Goal: Information Seeking & Learning: Compare options

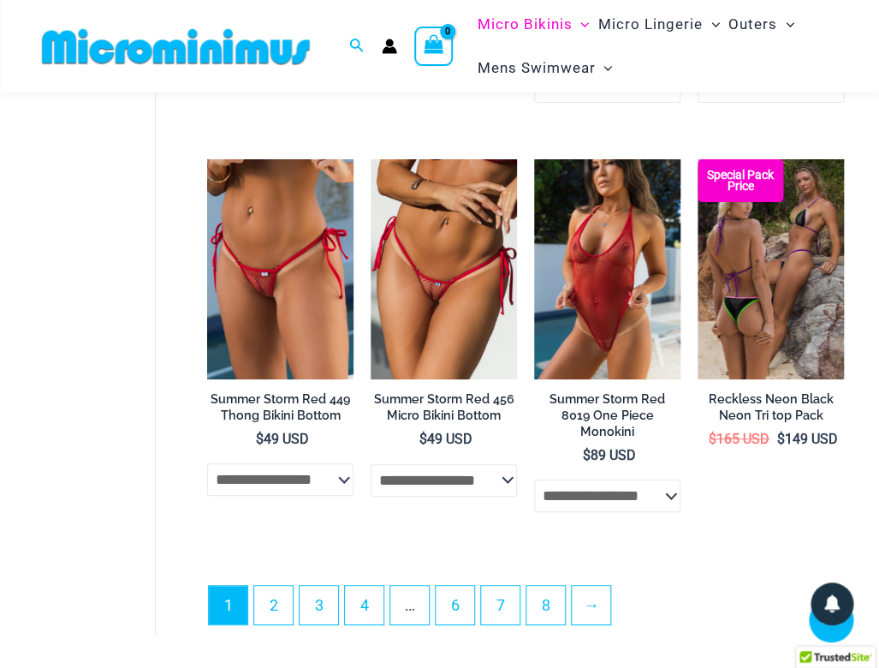
scroll to position [3371, 0]
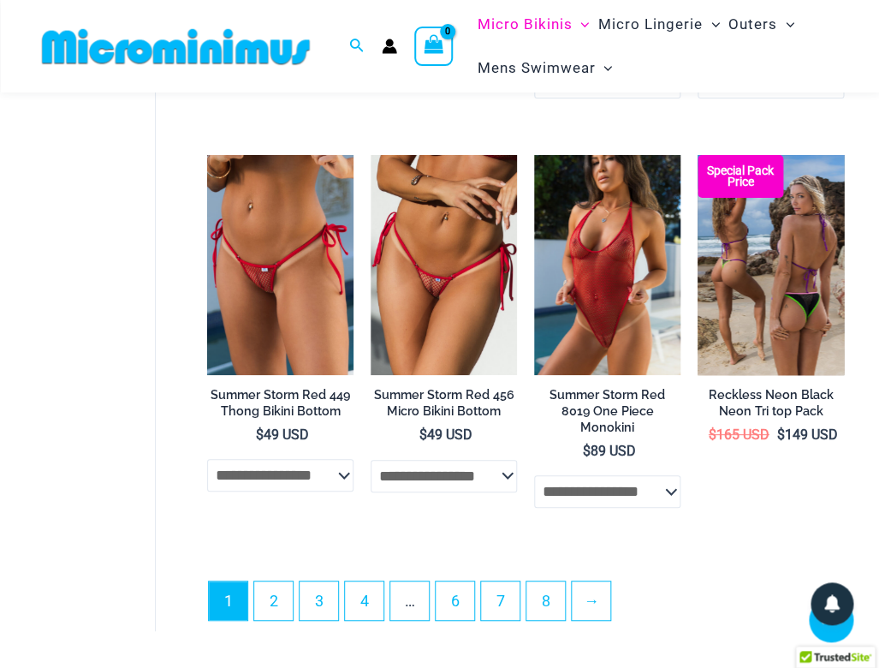
click at [758, 331] on img at bounding box center [771, 264] width 146 height 219
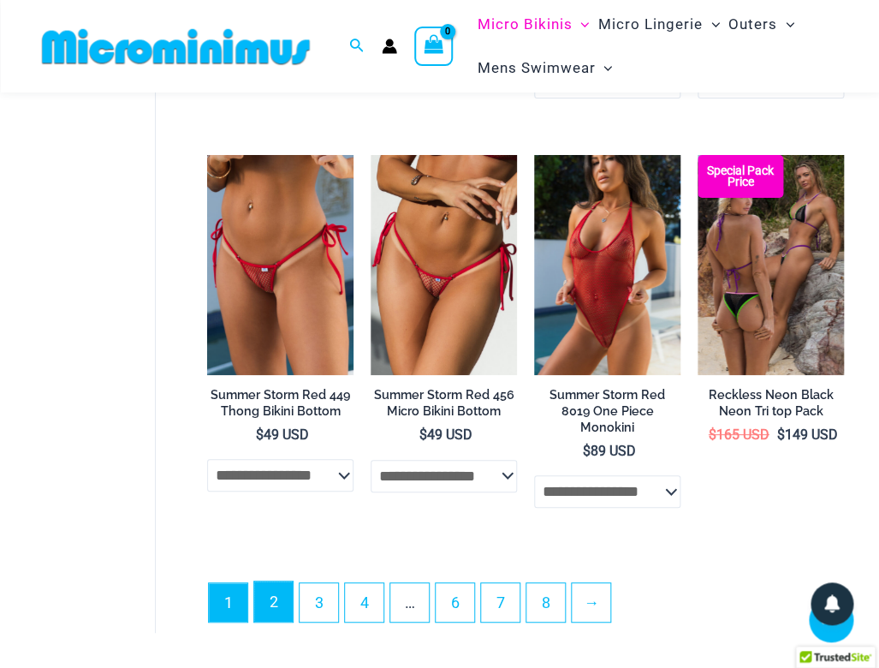
click at [288, 585] on link "2" at bounding box center [273, 601] width 39 height 40
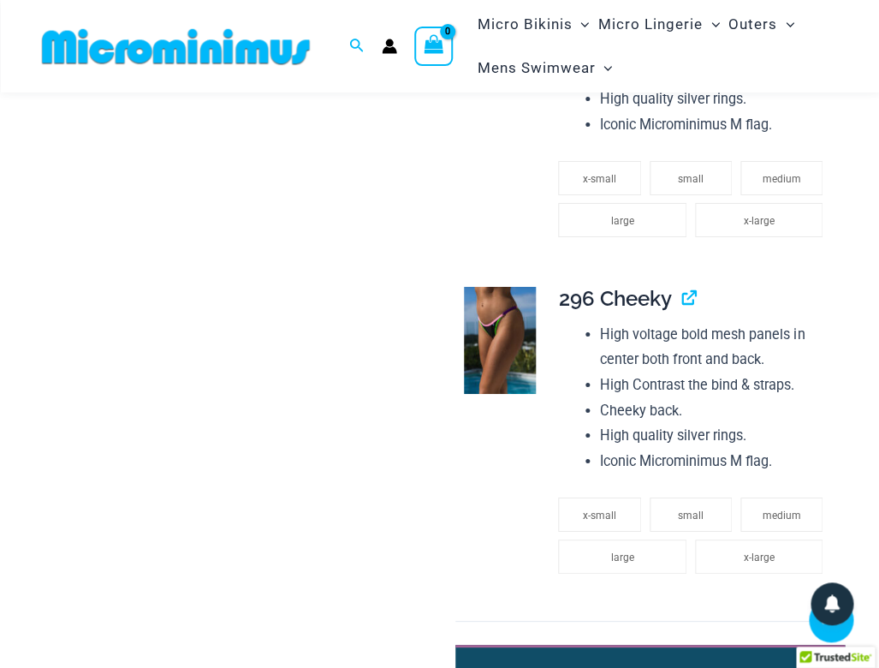
scroll to position [1443, 0]
click at [486, 369] on img at bounding box center [500, 340] width 72 height 108
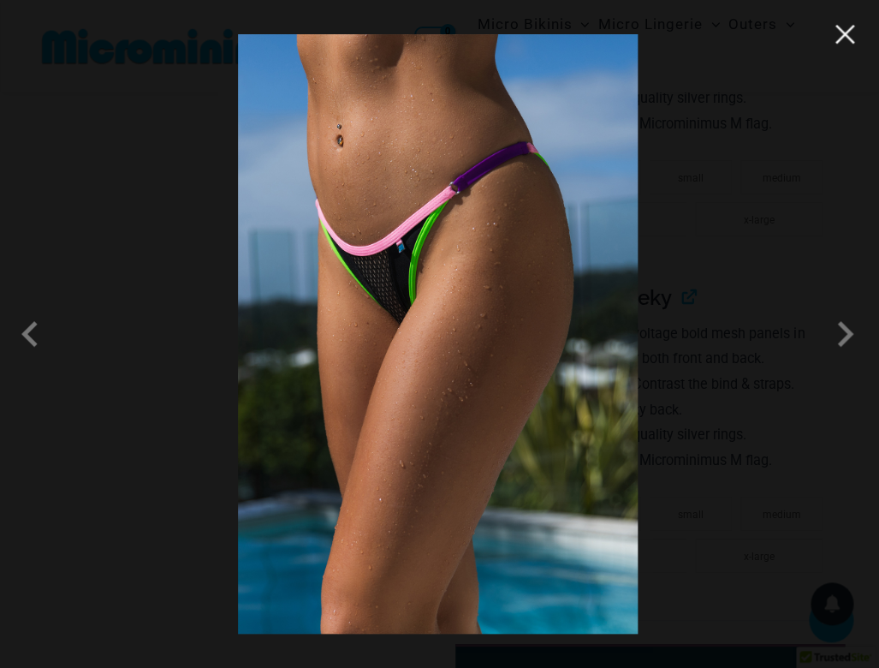
click at [855, 37] on button "Close" at bounding box center [845, 34] width 26 height 26
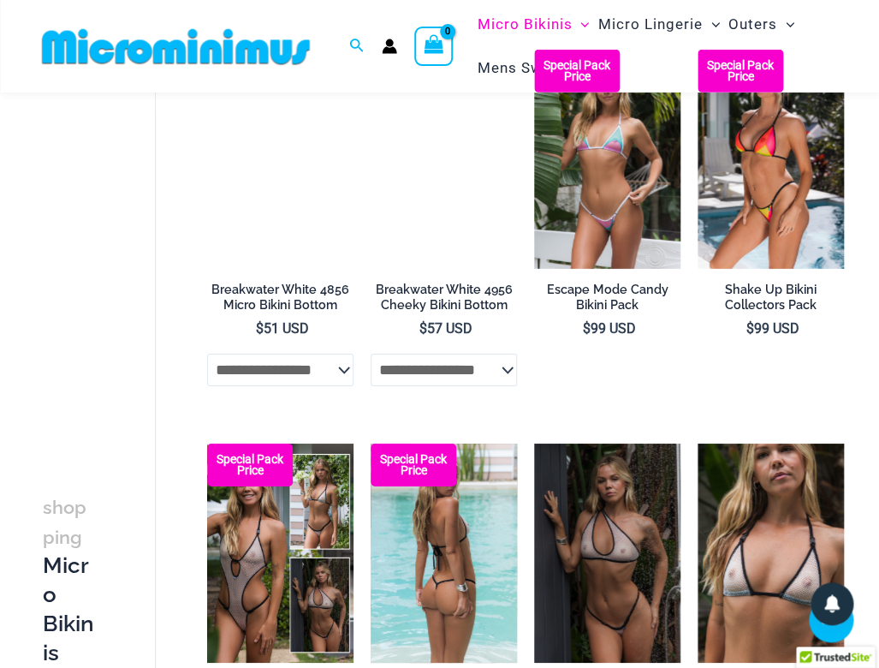
scroll to position [1393, 0]
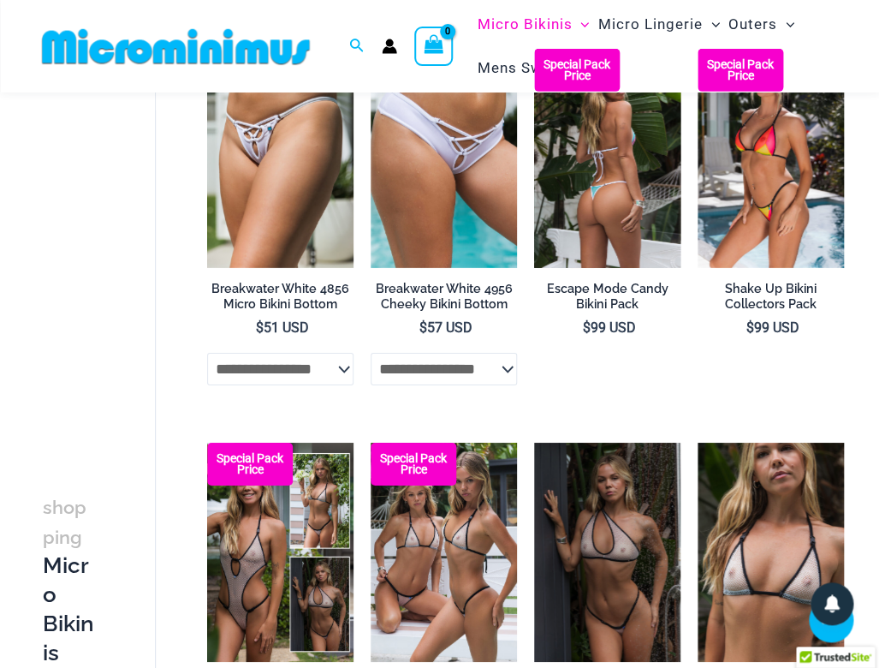
click at [631, 198] on img at bounding box center [607, 158] width 146 height 219
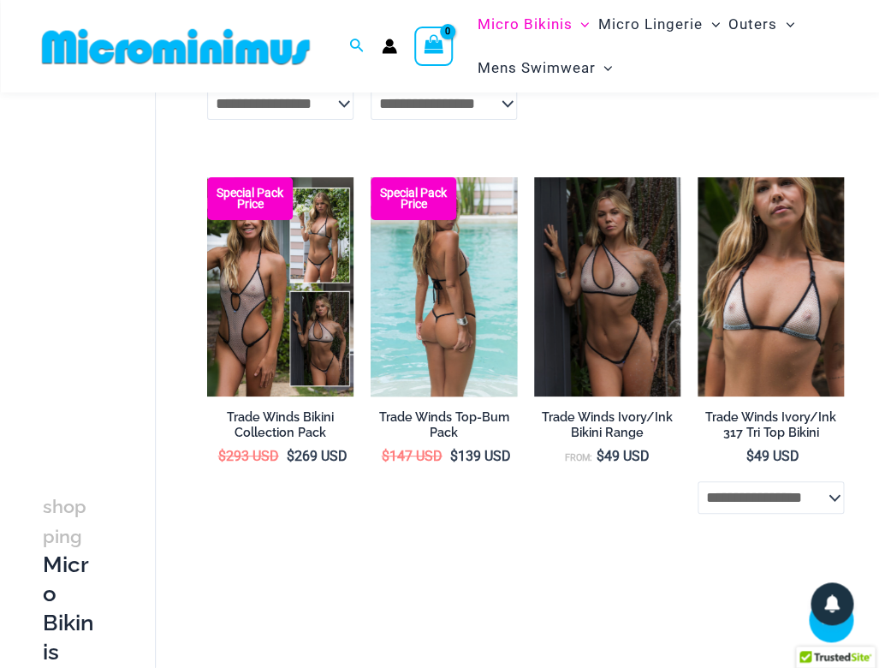
scroll to position [1660, 0]
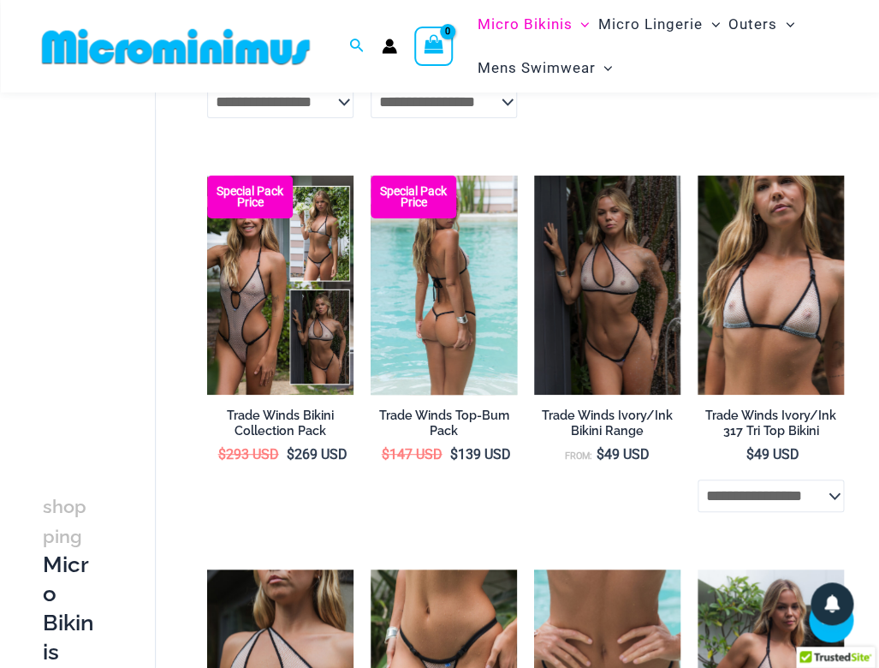
click at [478, 365] on img at bounding box center [444, 284] width 146 height 219
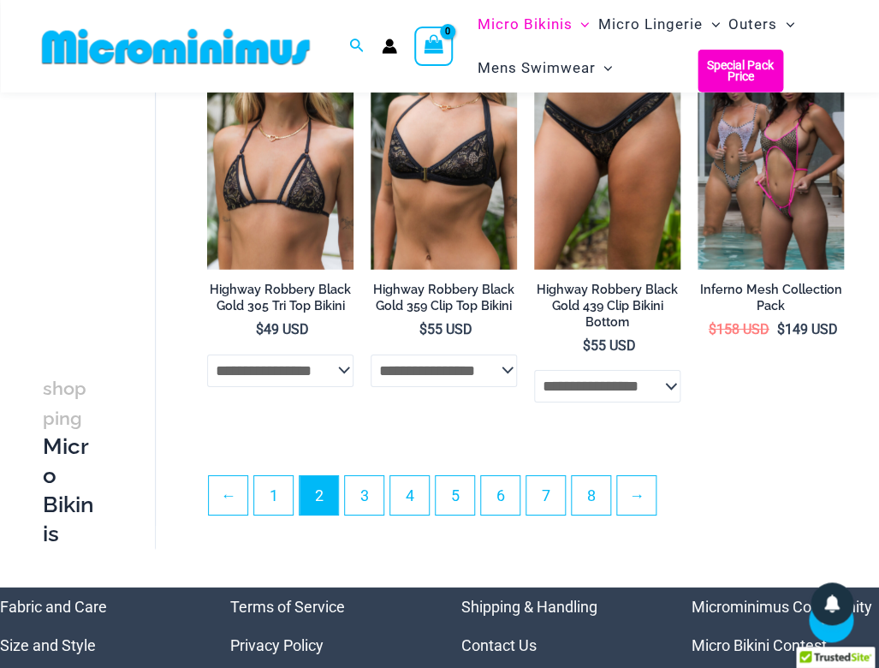
scroll to position [2986, 0]
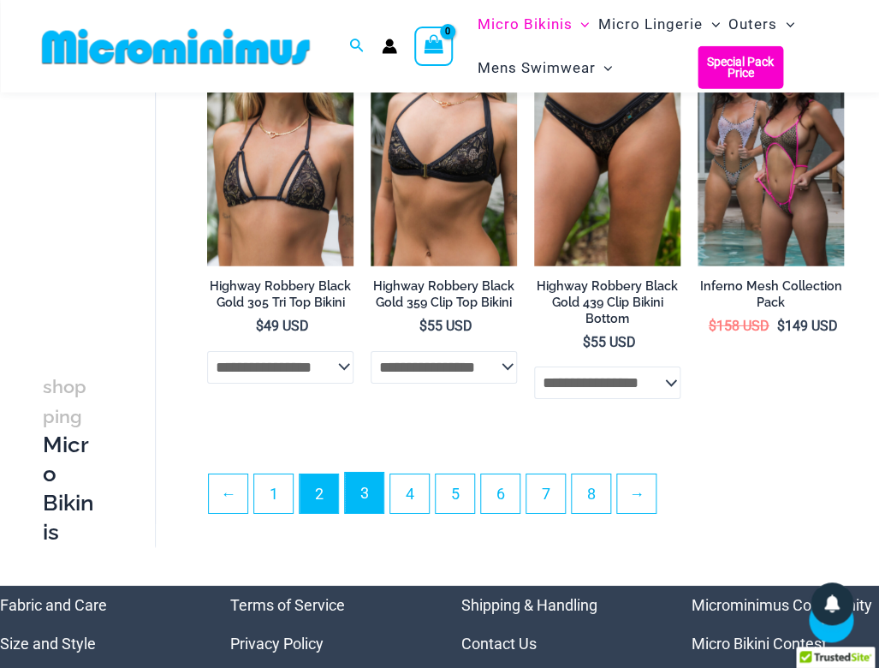
click at [377, 490] on link "3" at bounding box center [364, 492] width 39 height 40
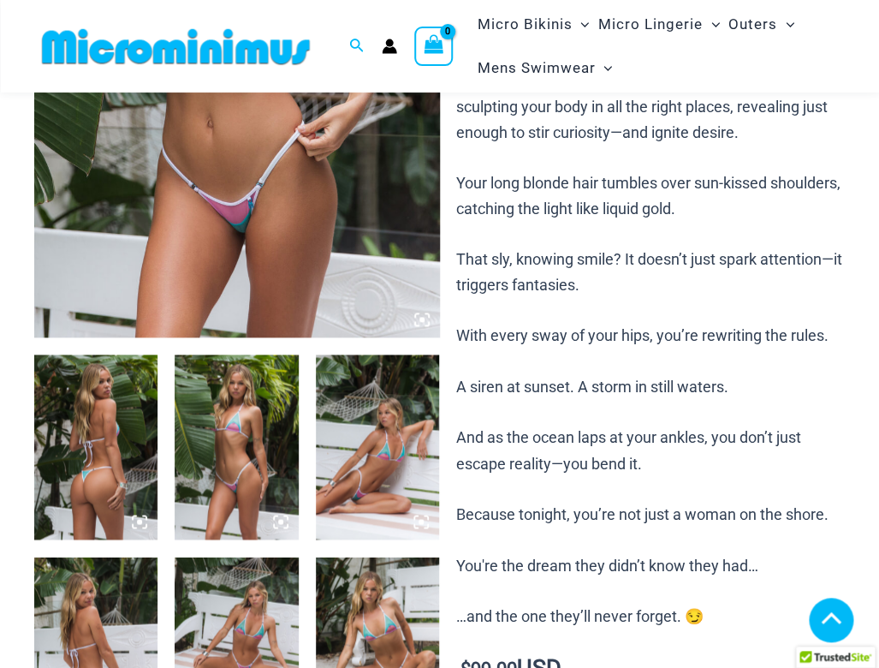
scroll to position [415, 0]
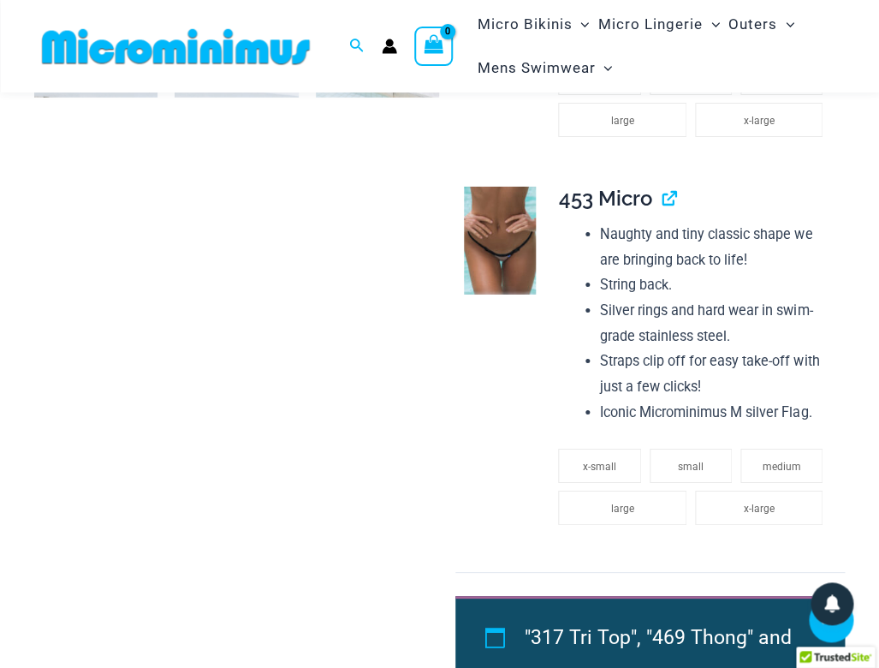
scroll to position [1468, 0]
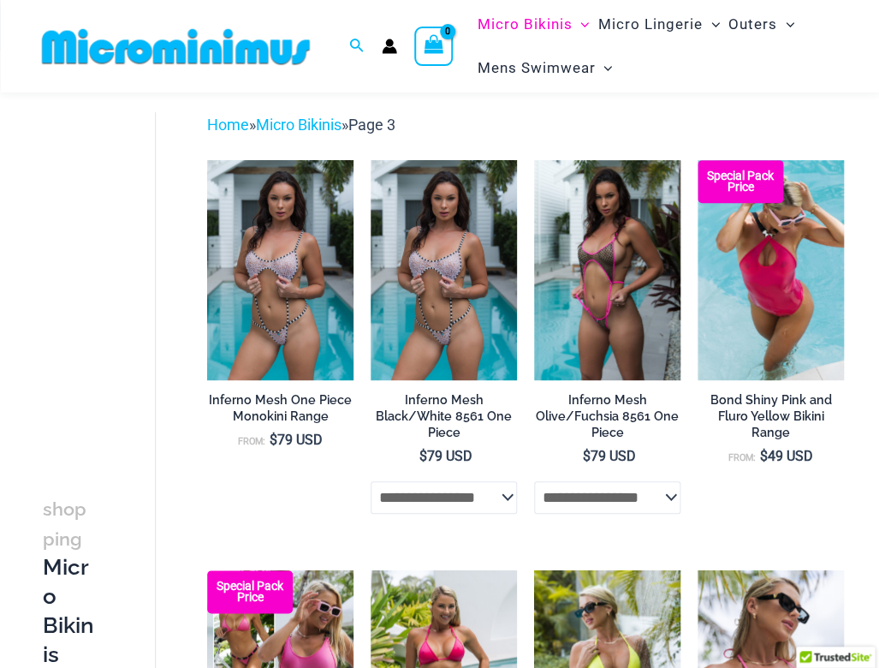
scroll to position [112, 0]
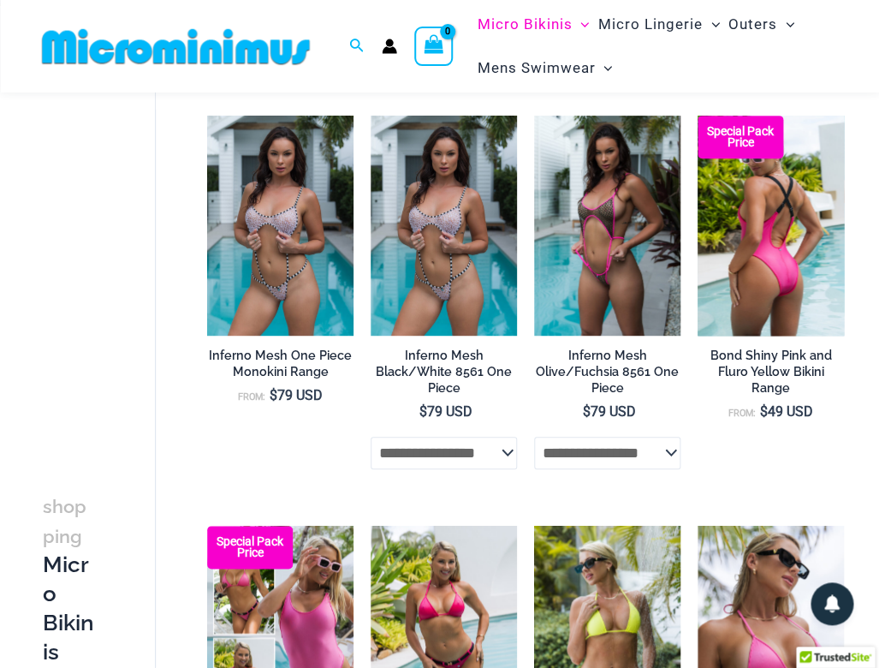
click at [801, 311] on img at bounding box center [771, 225] width 146 height 219
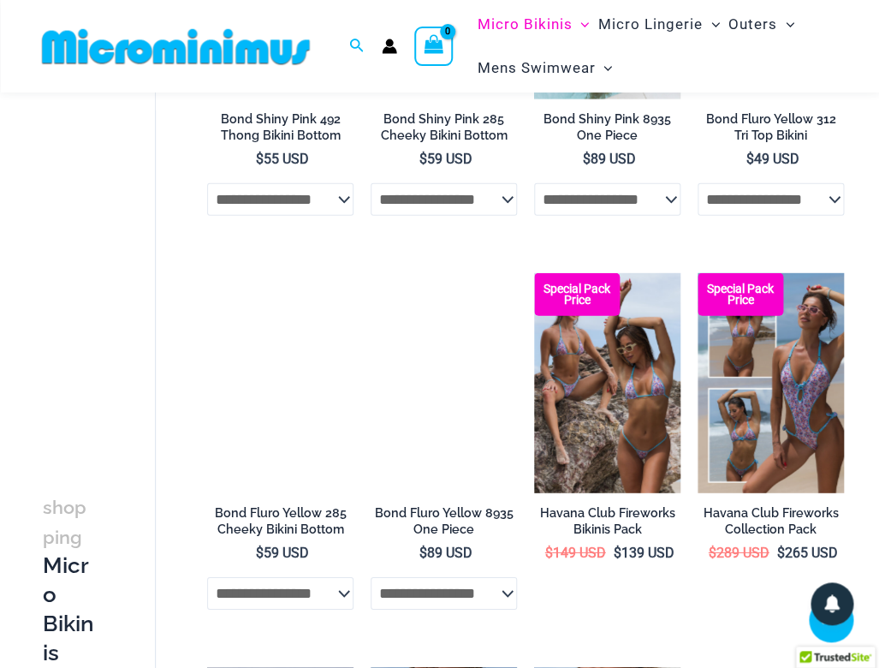
scroll to position [1155, 0]
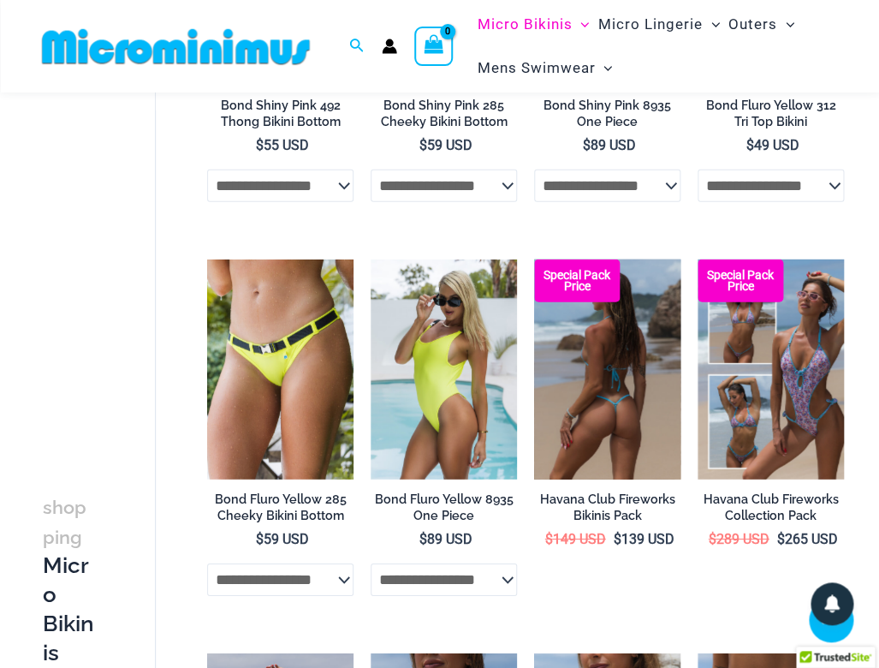
click at [573, 405] on img at bounding box center [607, 368] width 146 height 219
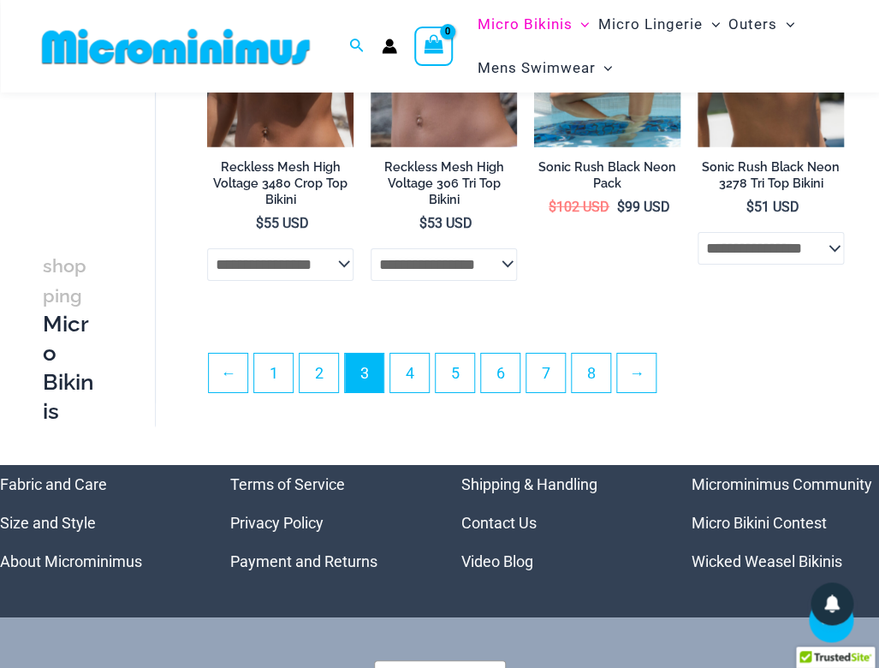
scroll to position [3091, 0]
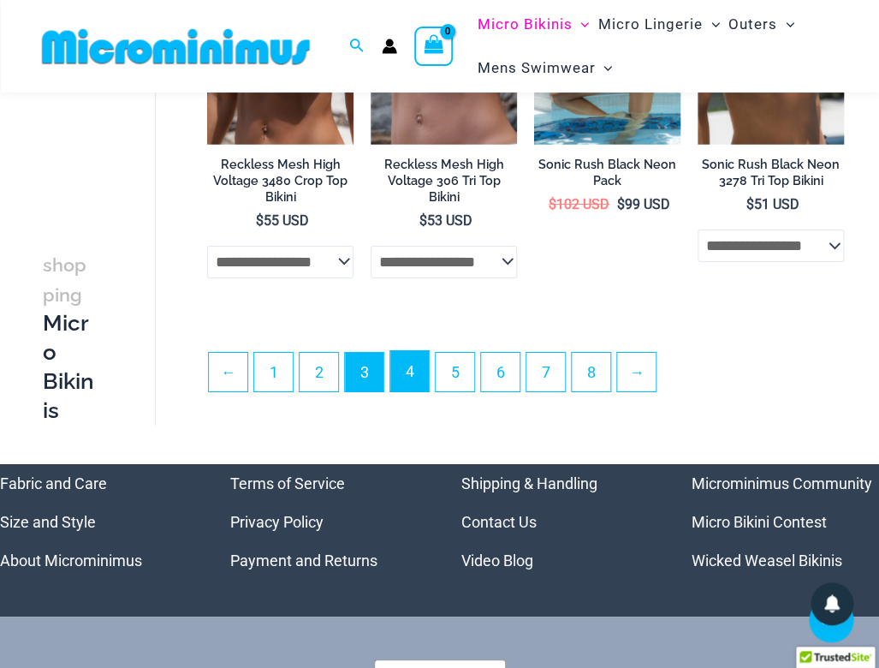
click at [417, 361] on link "4" at bounding box center [409, 371] width 39 height 40
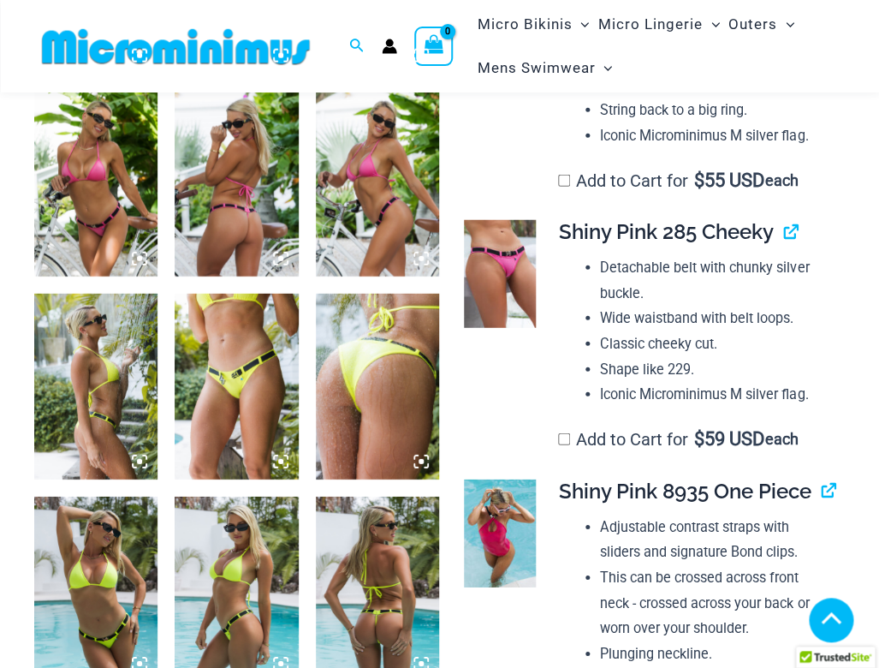
scroll to position [1085, 0]
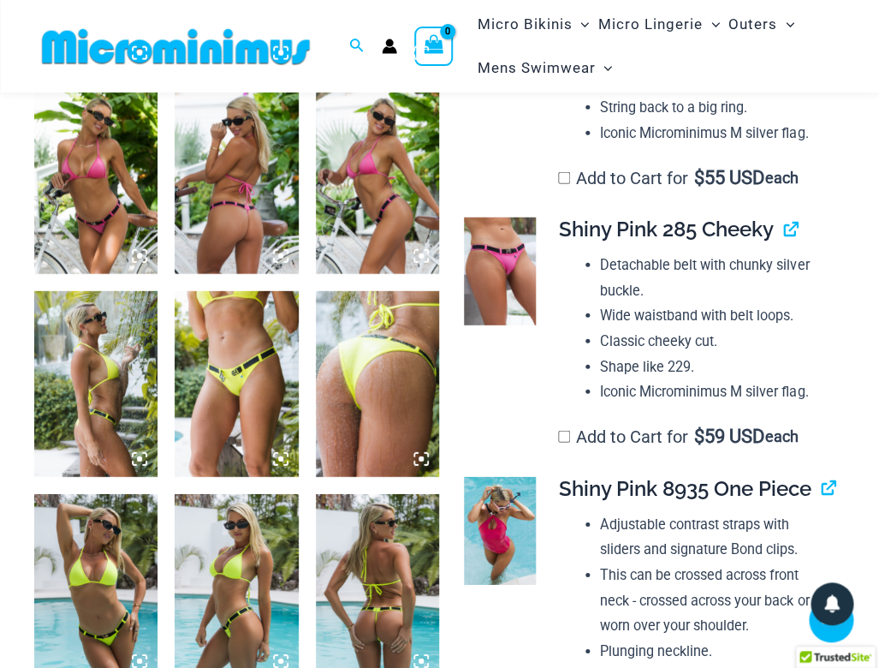
click at [520, 520] on link at bounding box center [500, 531] width 72 height 108
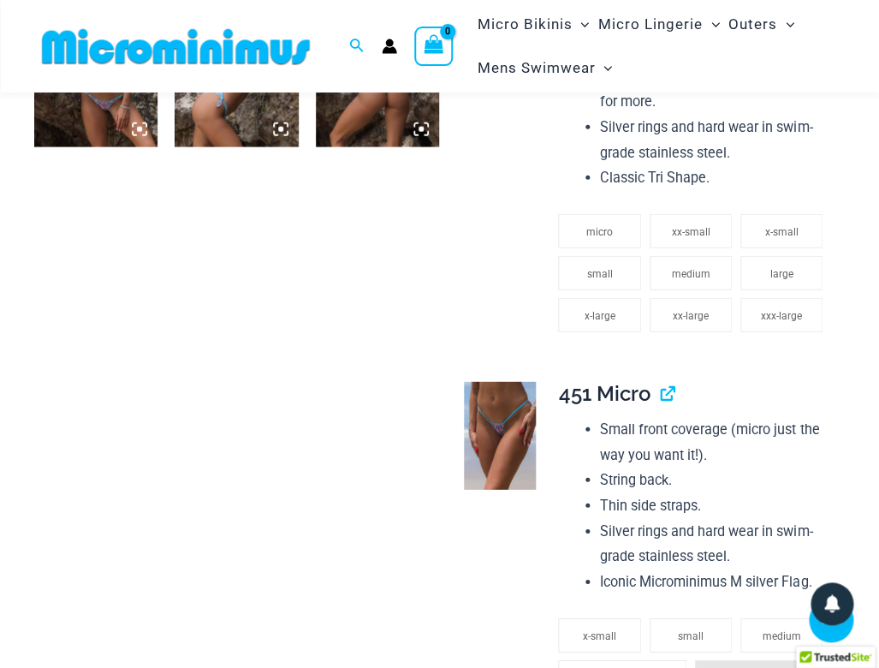
scroll to position [1008, 0]
click at [526, 422] on img at bounding box center [500, 437] width 72 height 108
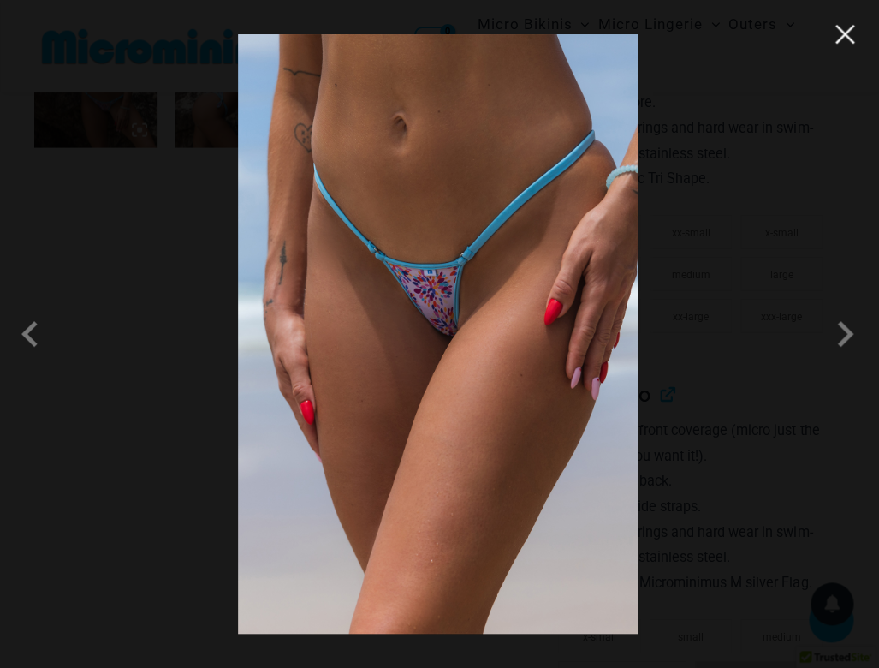
click at [838, 44] on button "Close" at bounding box center [845, 34] width 26 height 26
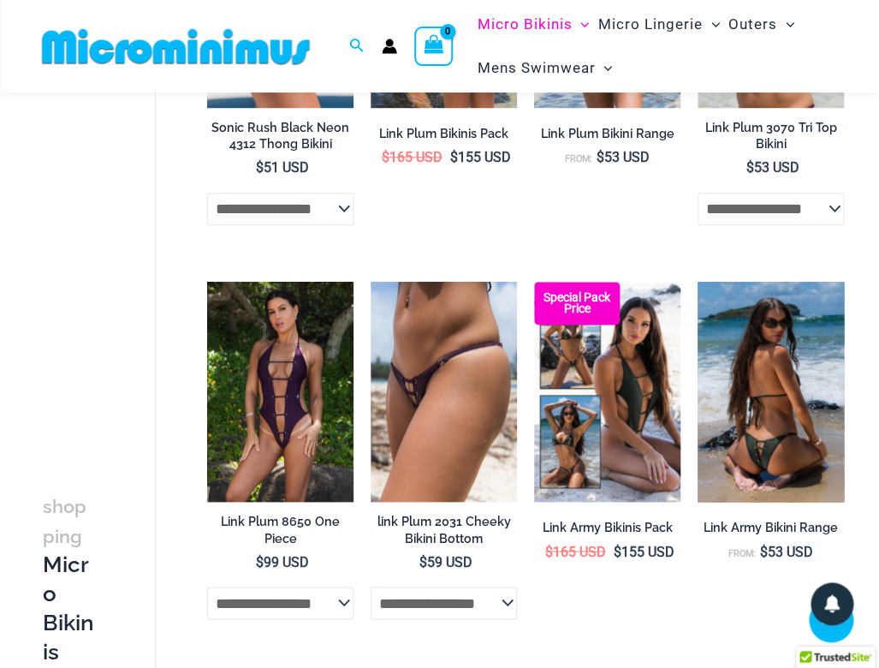
scroll to position [347, 0]
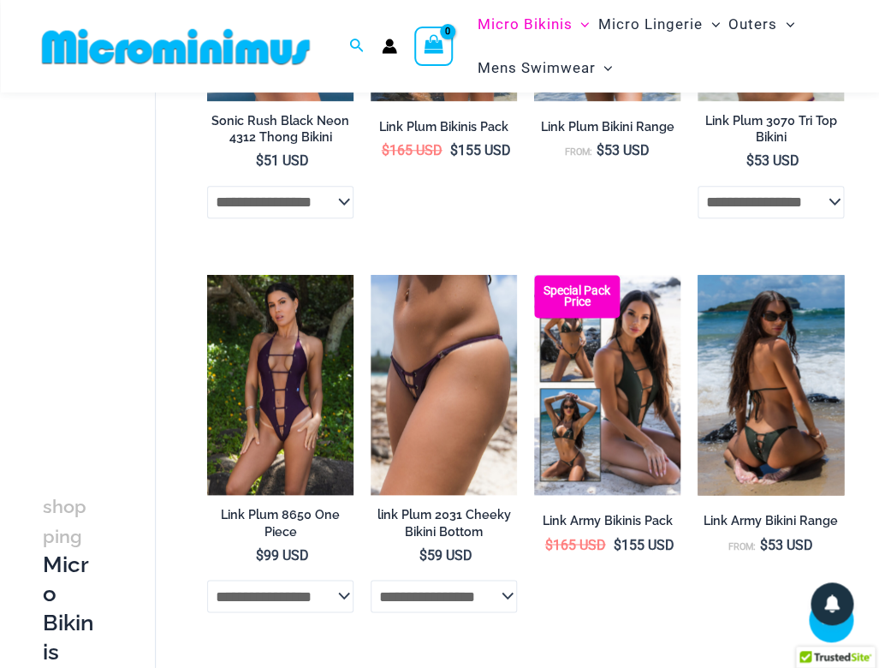
click at [762, 357] on img at bounding box center [771, 384] width 146 height 219
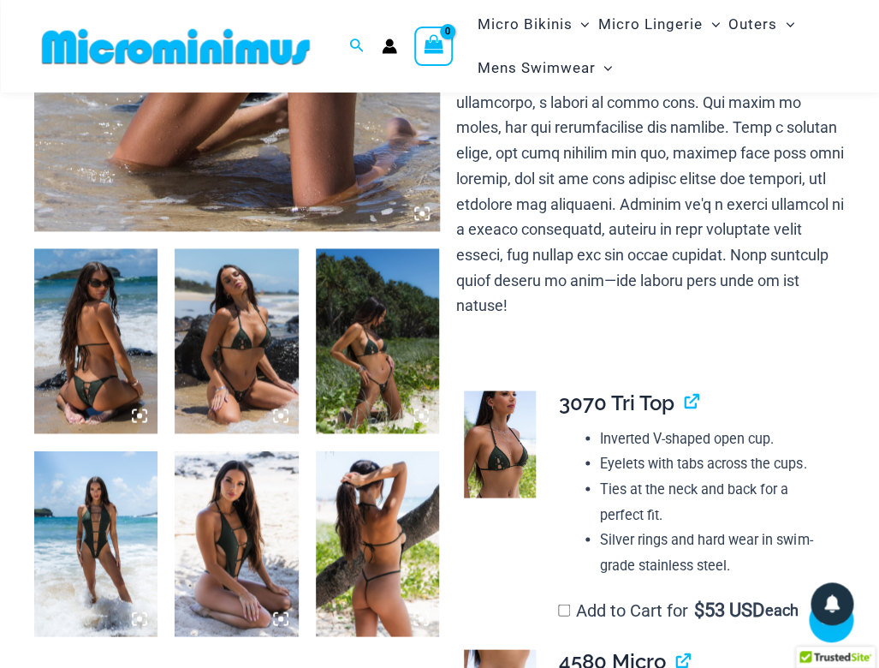
scroll to position [529, 0]
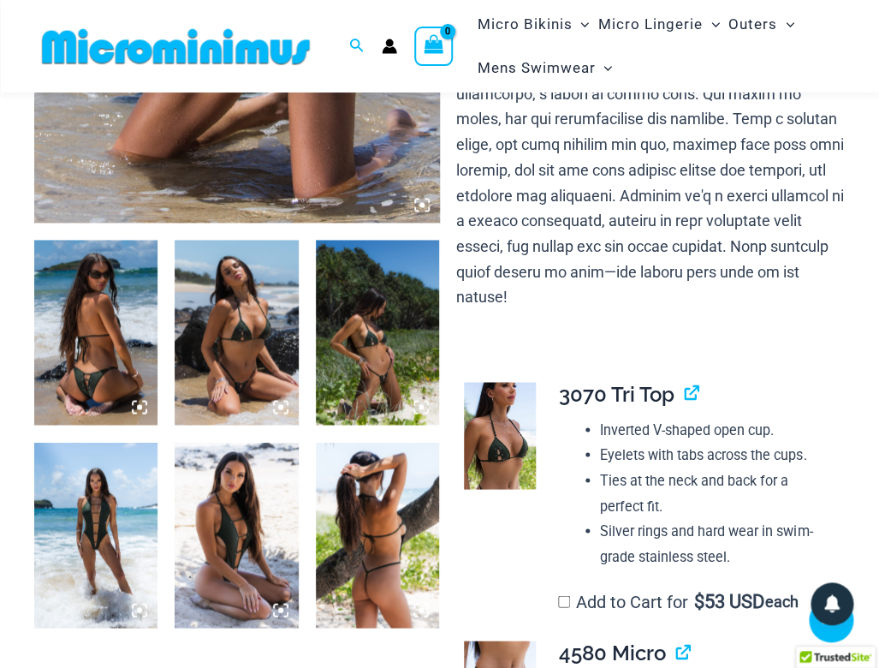
click at [418, 285] on img at bounding box center [377, 333] width 123 height 186
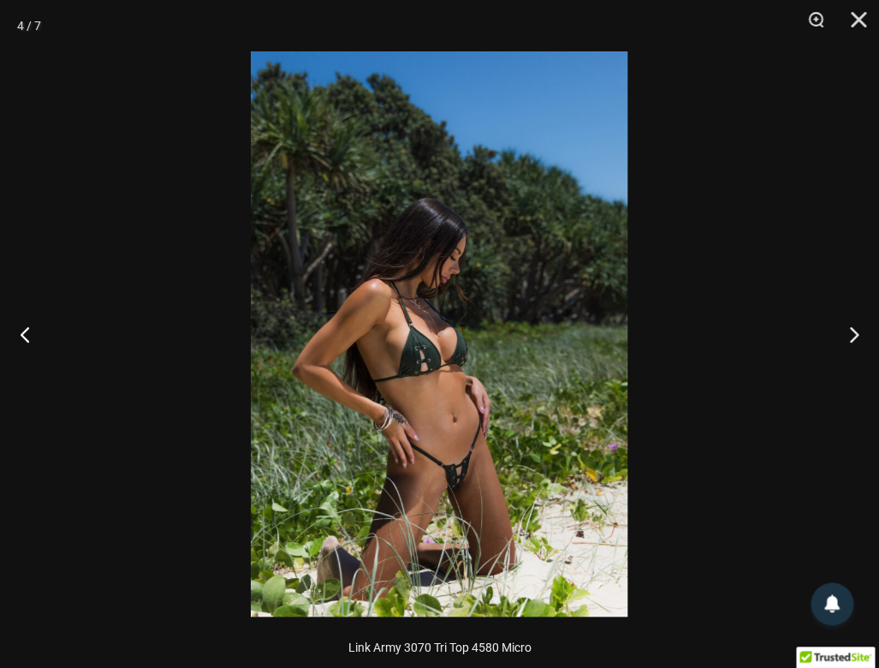
click at [418, 285] on img at bounding box center [439, 333] width 377 height 565
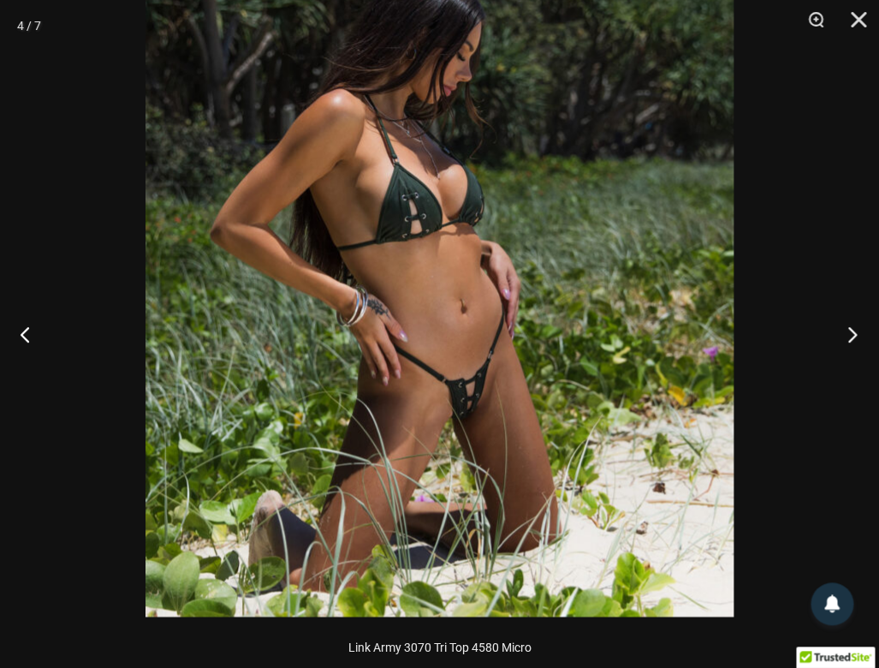
click at [849, 330] on button "Next" at bounding box center [847, 334] width 64 height 86
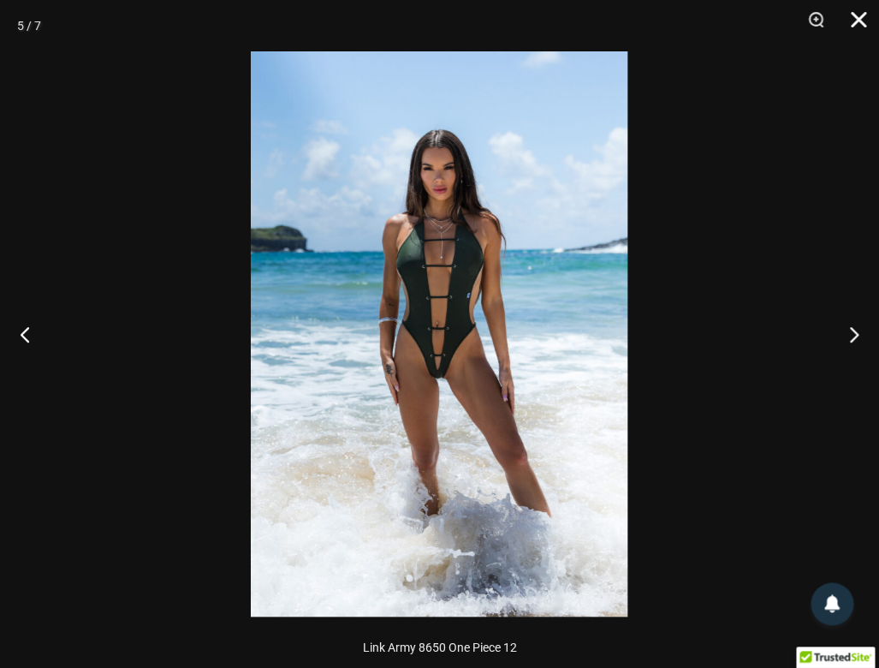
click at [862, 20] on button "Close" at bounding box center [852, 25] width 43 height 51
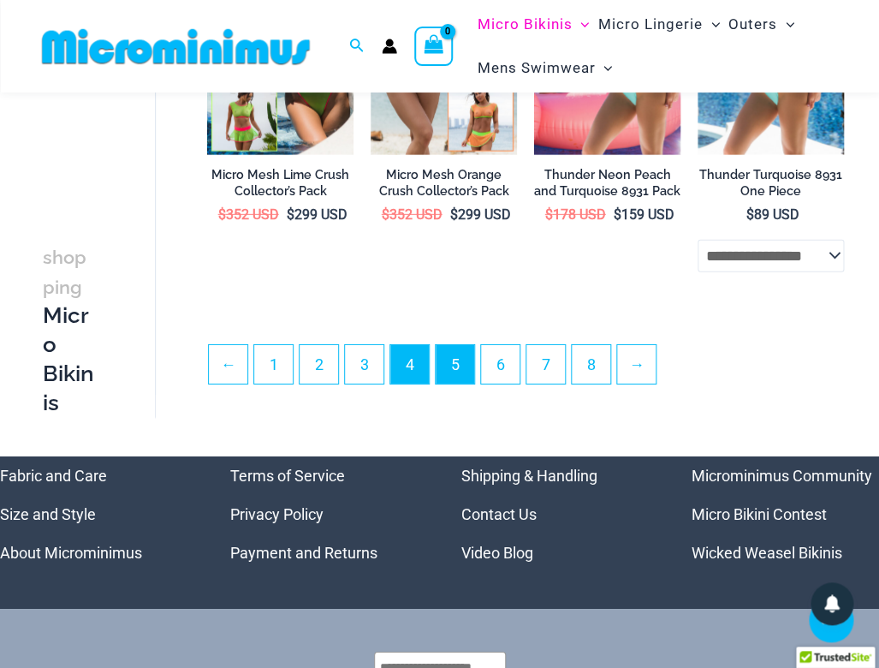
scroll to position [3012, 0]
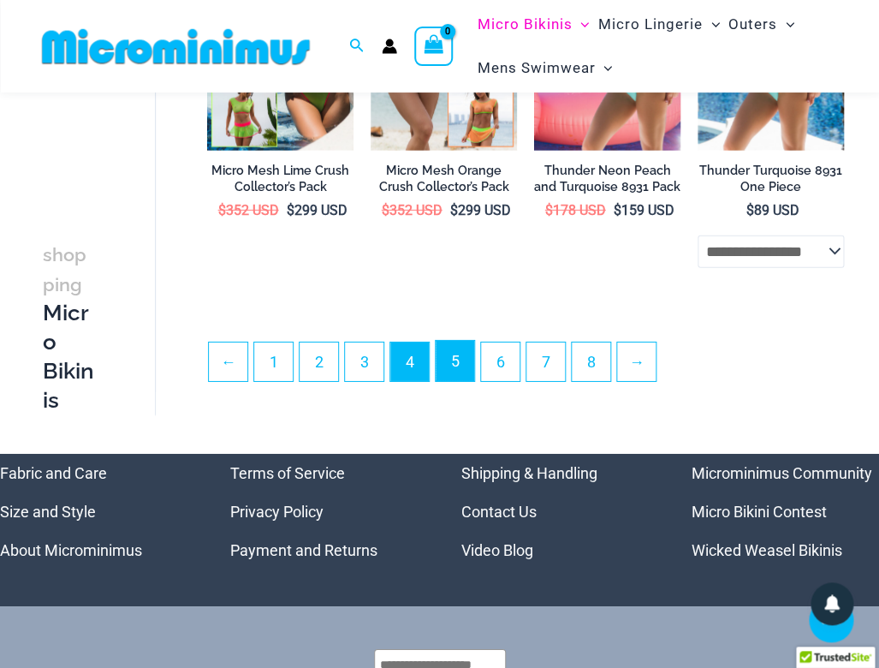
click at [471, 365] on link "5" at bounding box center [455, 361] width 39 height 40
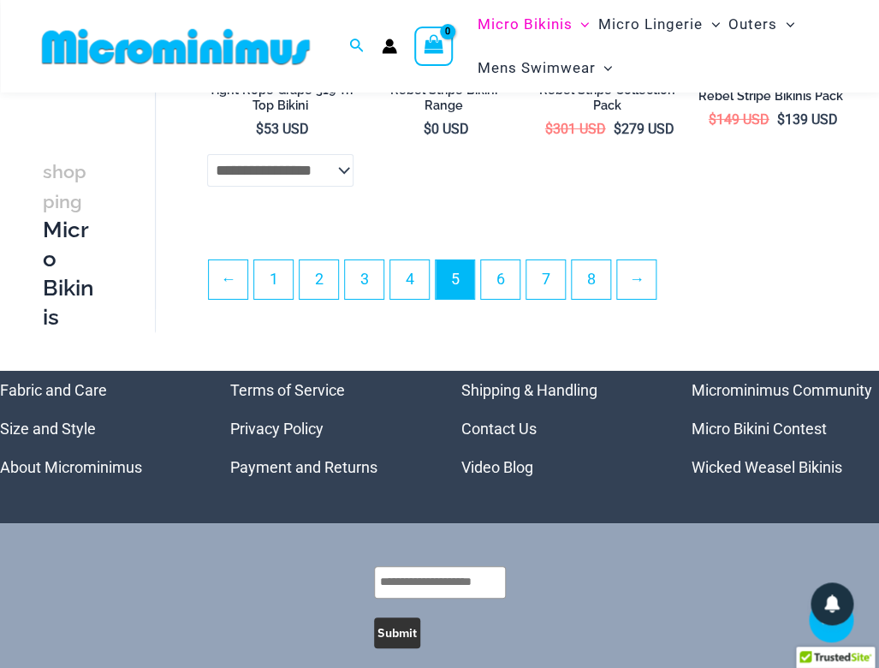
scroll to position [3187, 0]
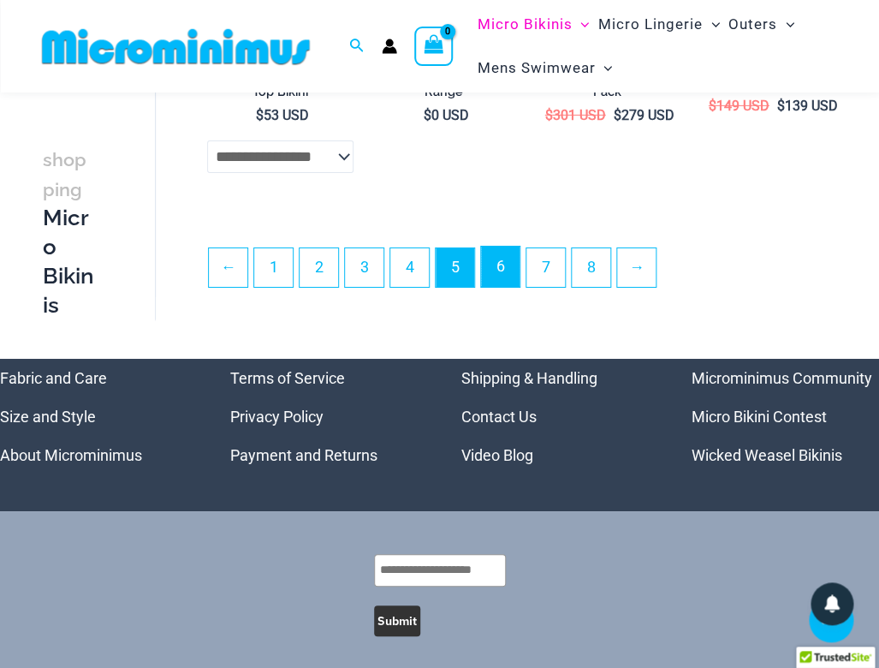
click at [504, 270] on link "6" at bounding box center [500, 267] width 39 height 40
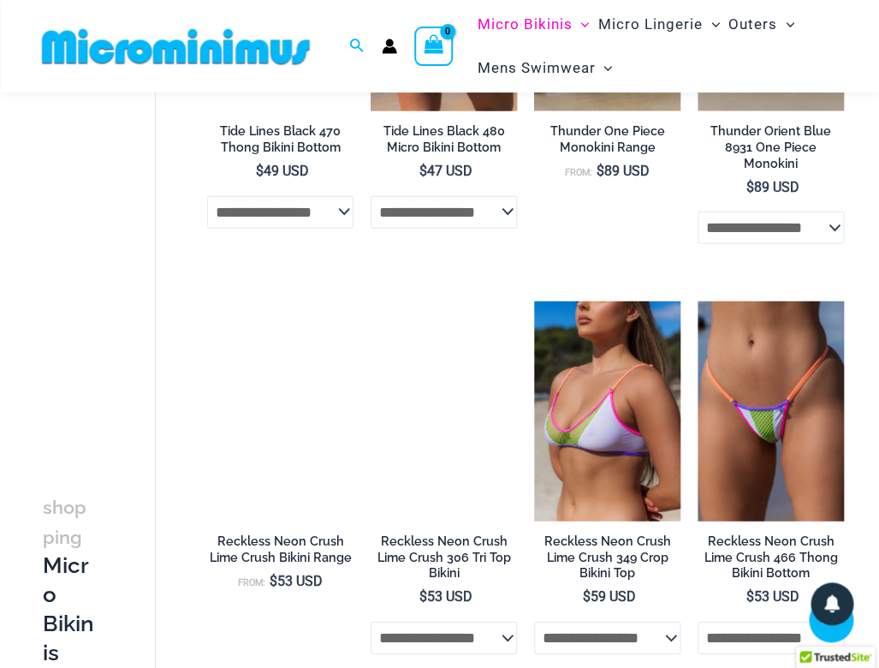
scroll to position [2725, 0]
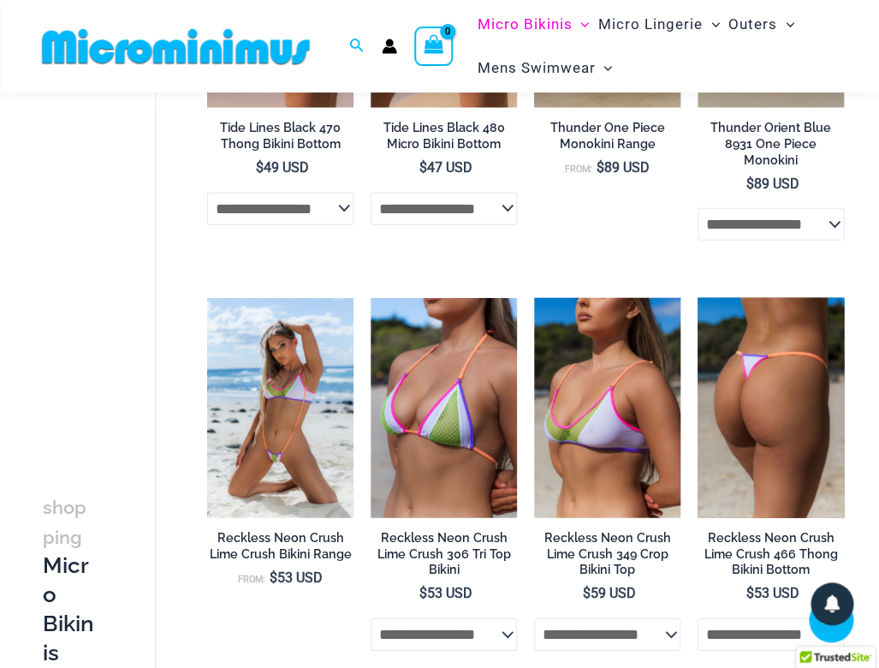
click at [726, 350] on img at bounding box center [771, 407] width 146 height 219
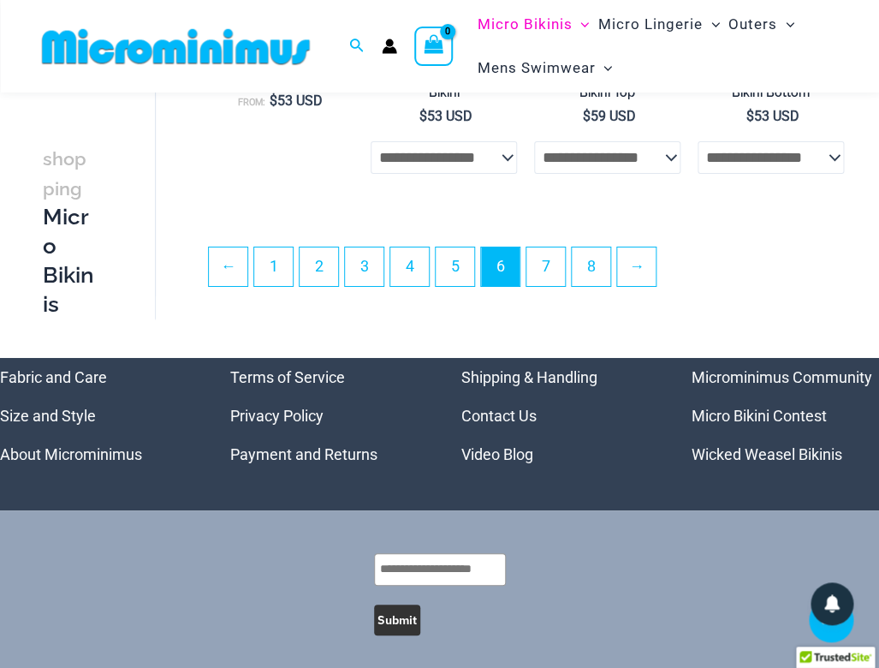
scroll to position [3205, 0]
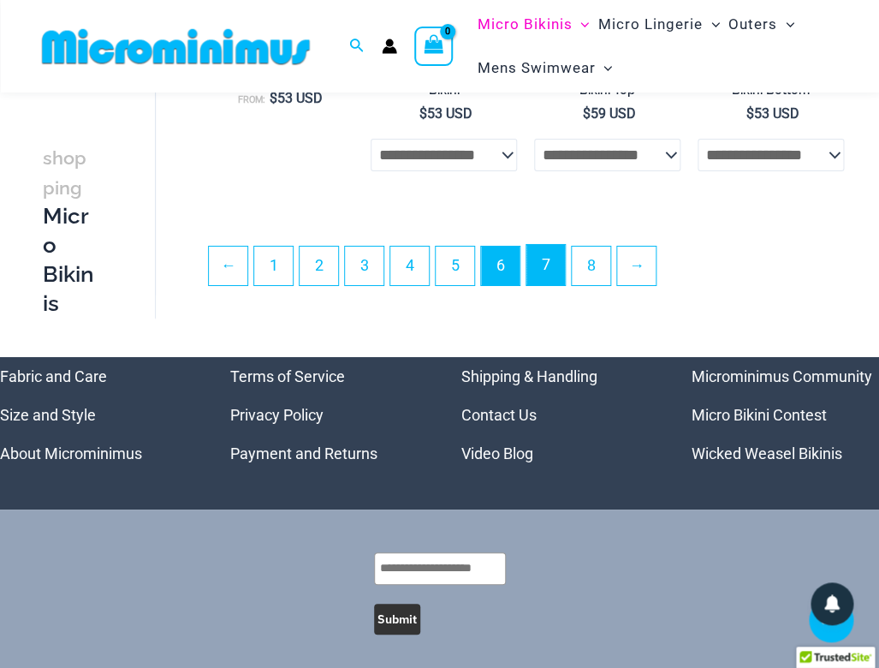
click at [550, 245] on link "7" at bounding box center [545, 265] width 39 height 40
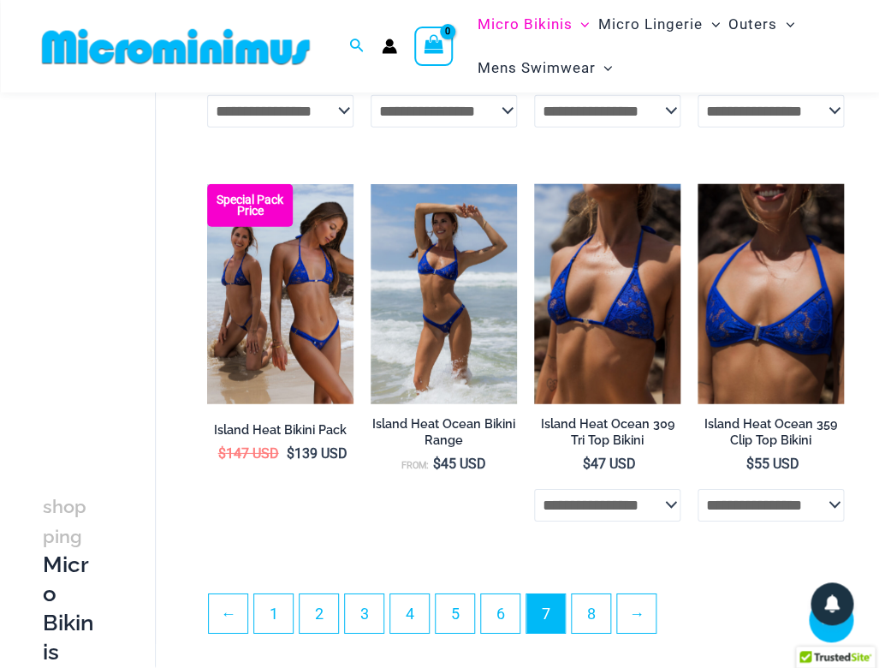
scroll to position [2931, 0]
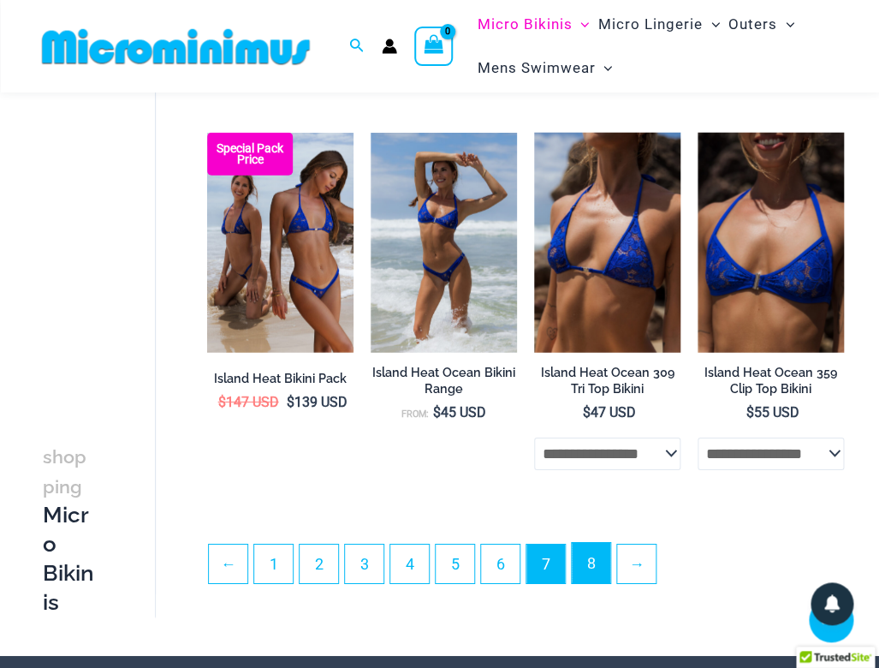
click at [585, 547] on link "8" at bounding box center [591, 563] width 39 height 40
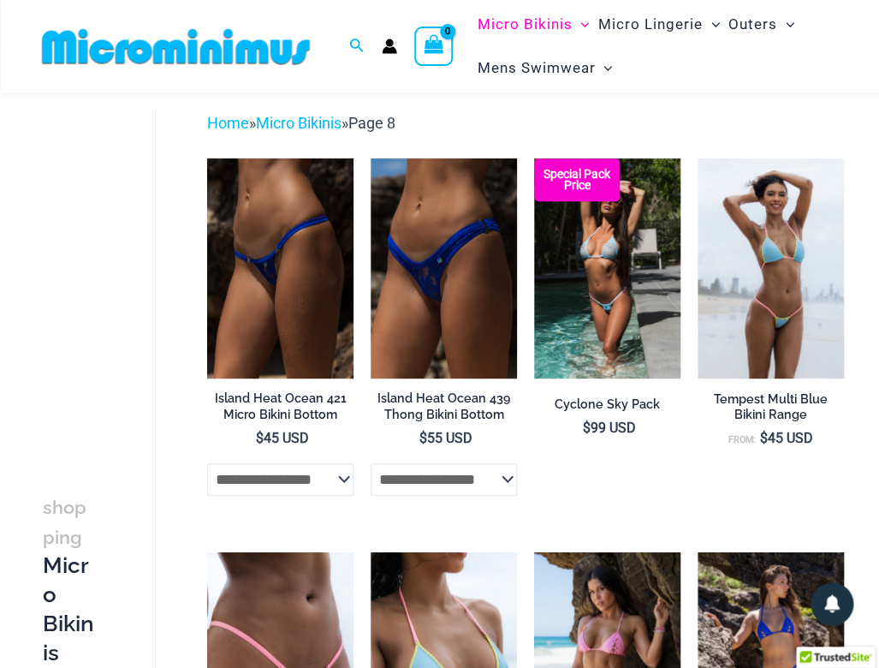
scroll to position [76, 0]
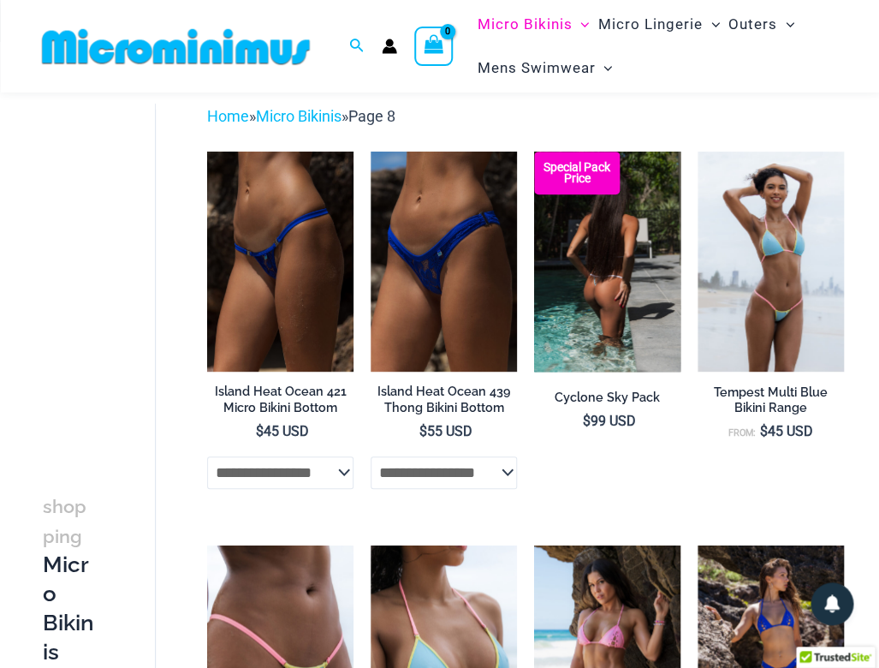
click at [606, 356] on img at bounding box center [607, 261] width 146 height 219
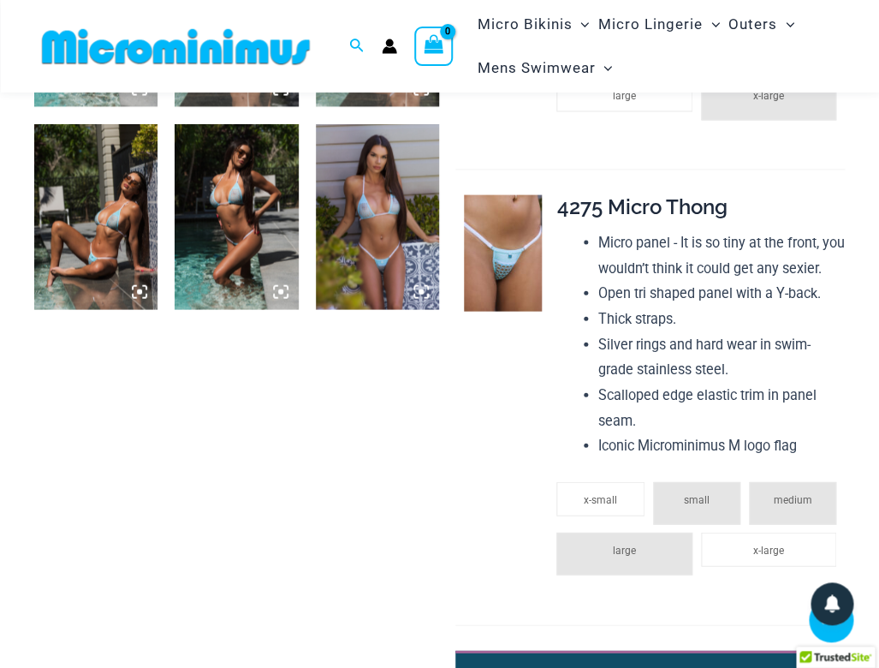
scroll to position [851, 0]
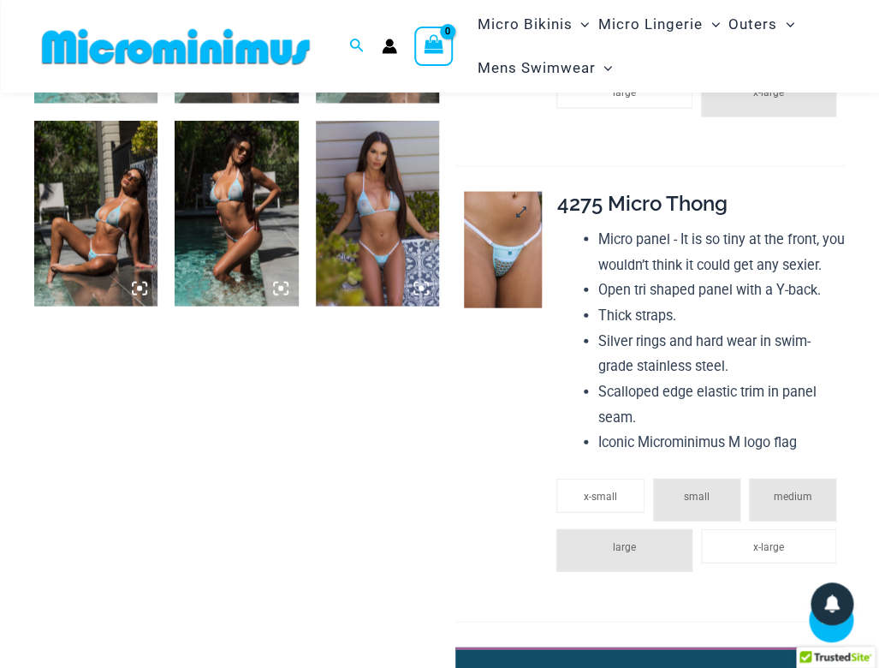
click at [526, 306] on img at bounding box center [503, 249] width 78 height 116
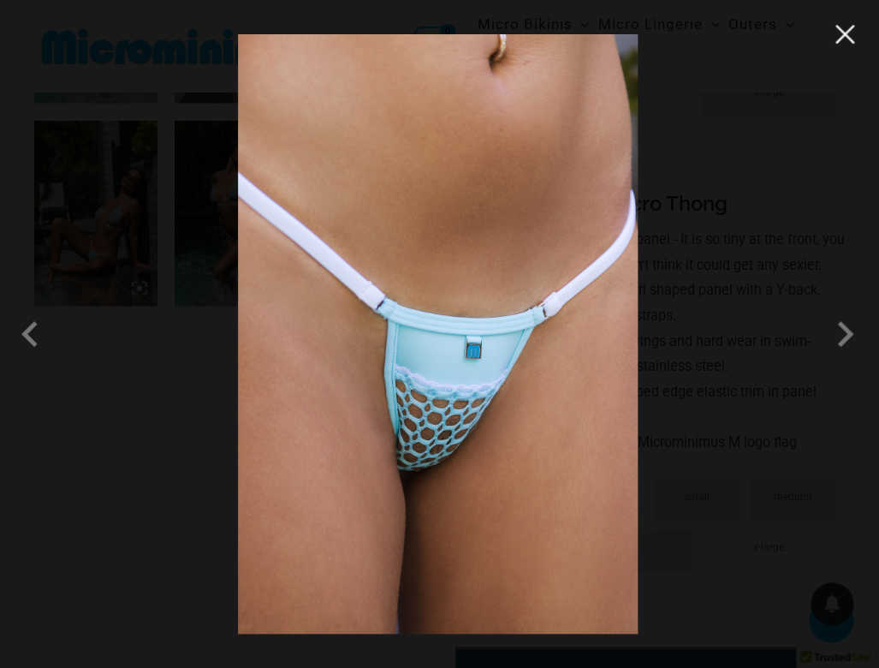
click at [838, 40] on button "Close" at bounding box center [845, 34] width 26 height 26
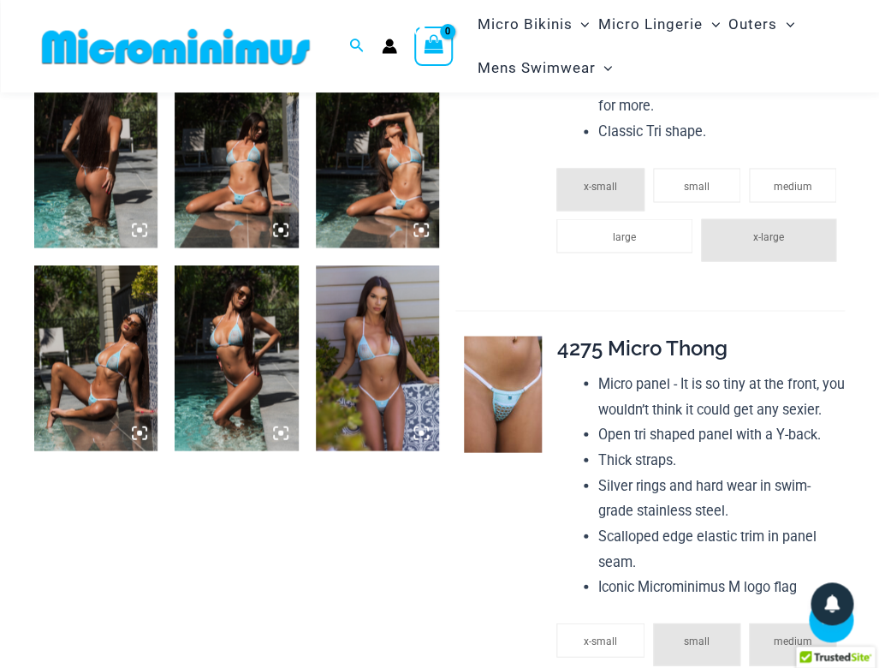
scroll to position [710, 0]
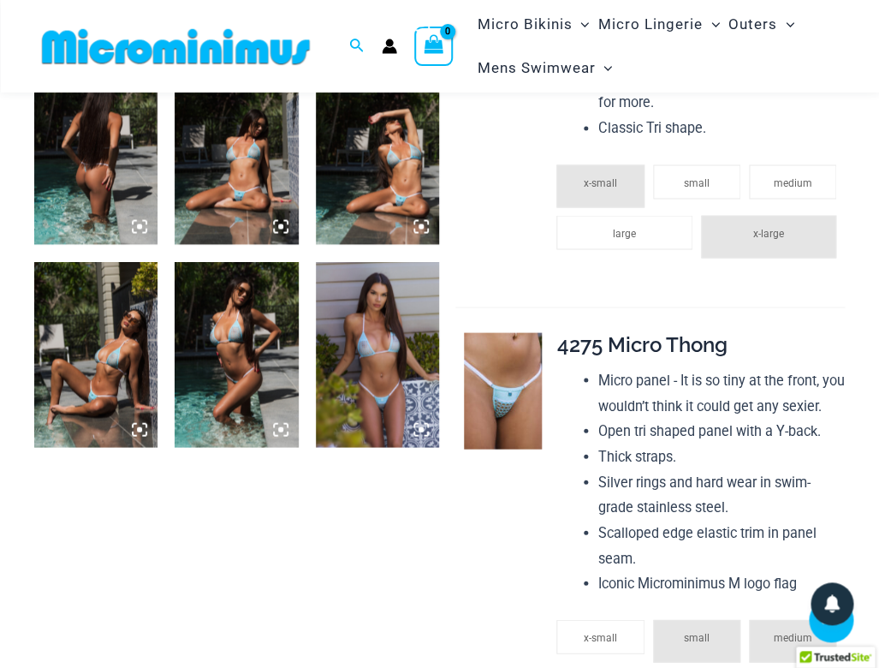
click at [403, 307] on img at bounding box center [377, 354] width 123 height 186
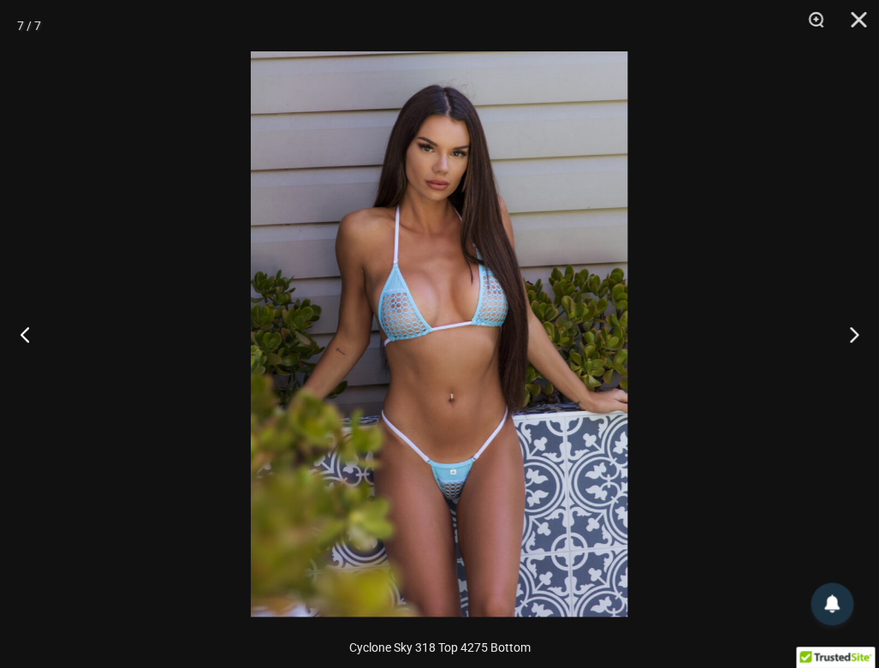
click at [409, 300] on img at bounding box center [439, 333] width 377 height 565
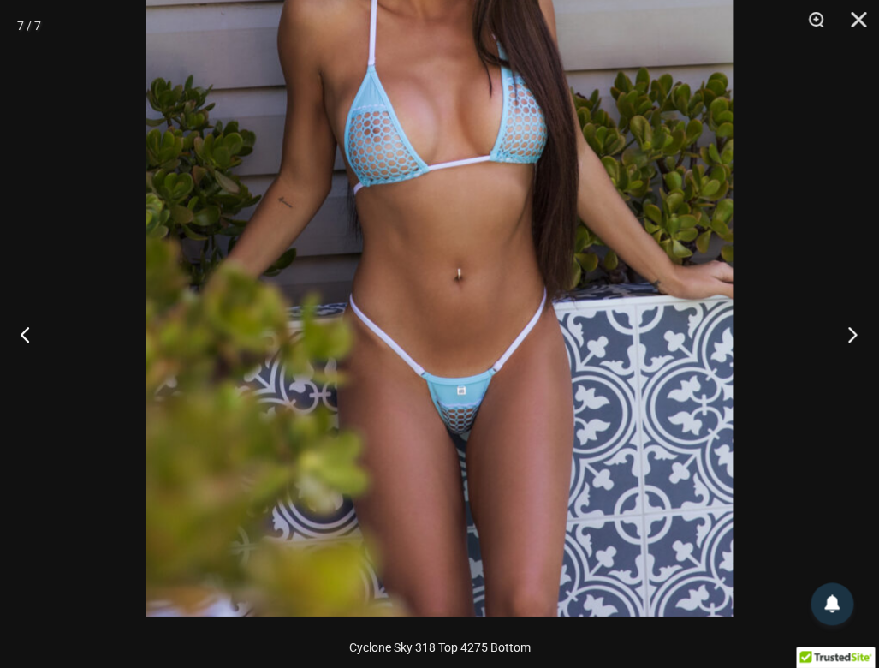
click at [848, 330] on button "Next" at bounding box center [847, 334] width 64 height 86
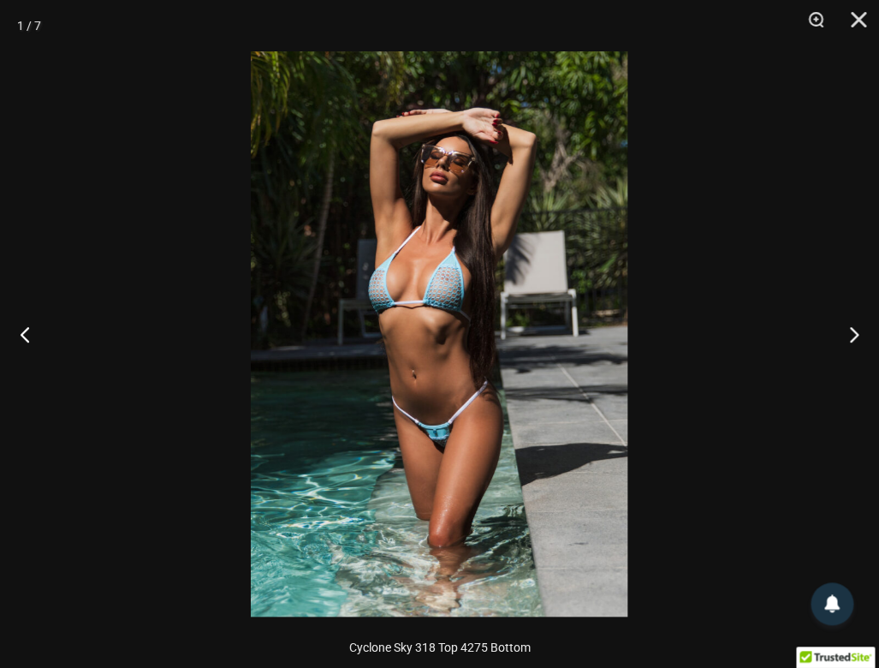
click at [522, 375] on img at bounding box center [439, 333] width 377 height 565
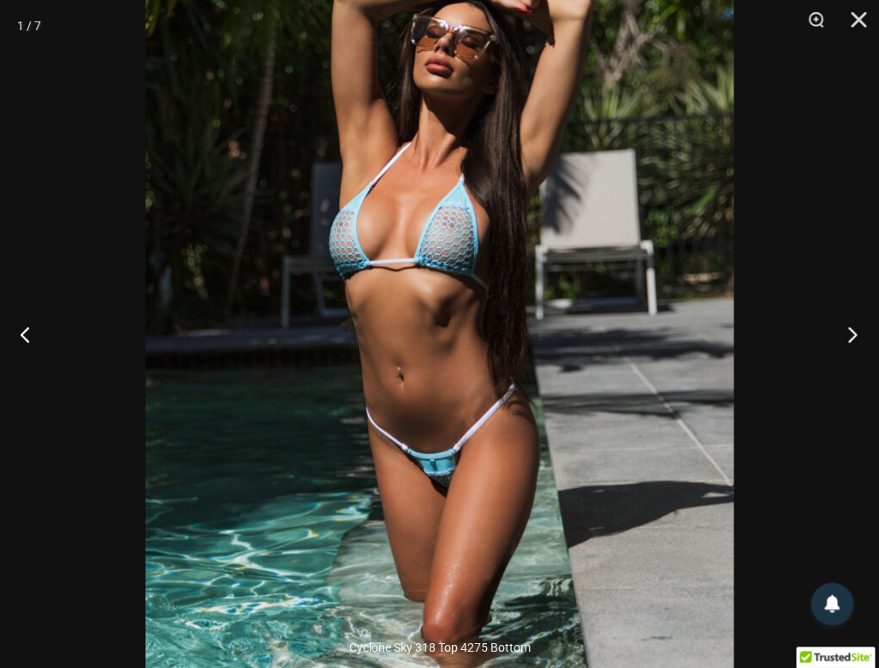
click at [849, 338] on button "Next" at bounding box center [847, 334] width 64 height 86
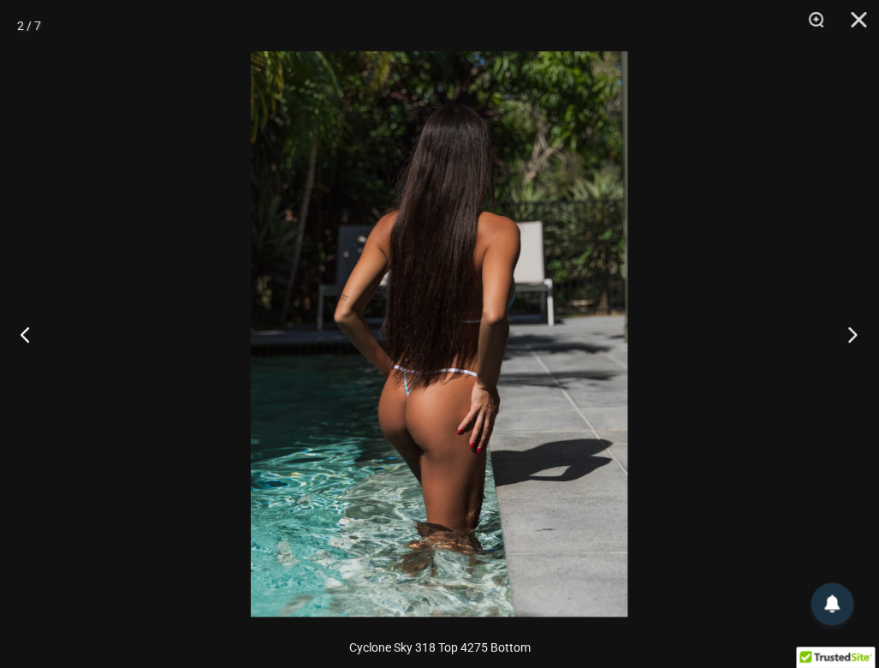
click at [849, 338] on button "Next" at bounding box center [847, 334] width 64 height 86
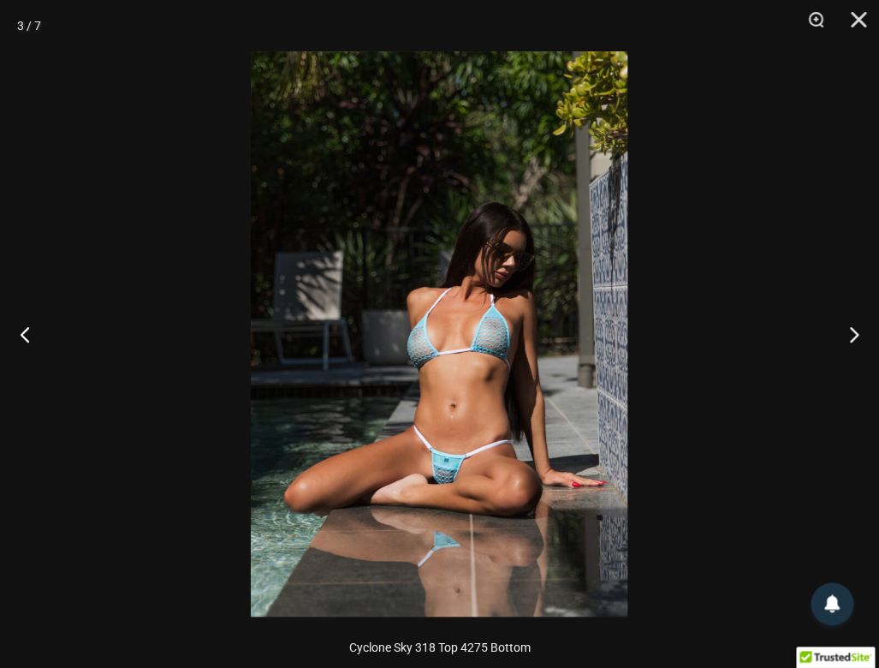
click at [475, 390] on img at bounding box center [439, 333] width 377 height 565
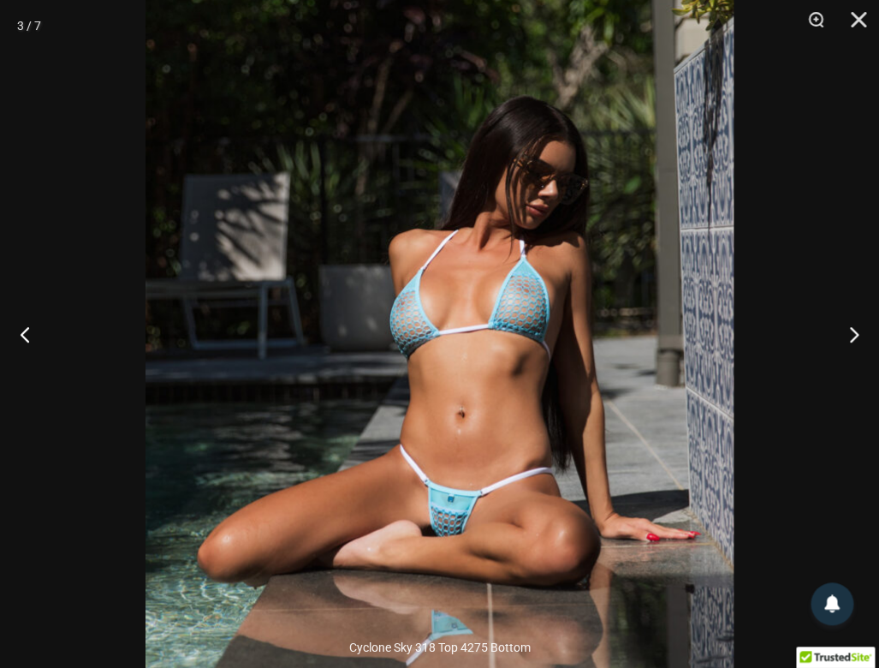
click at [528, 377] on img at bounding box center [440, 302] width 588 height 882
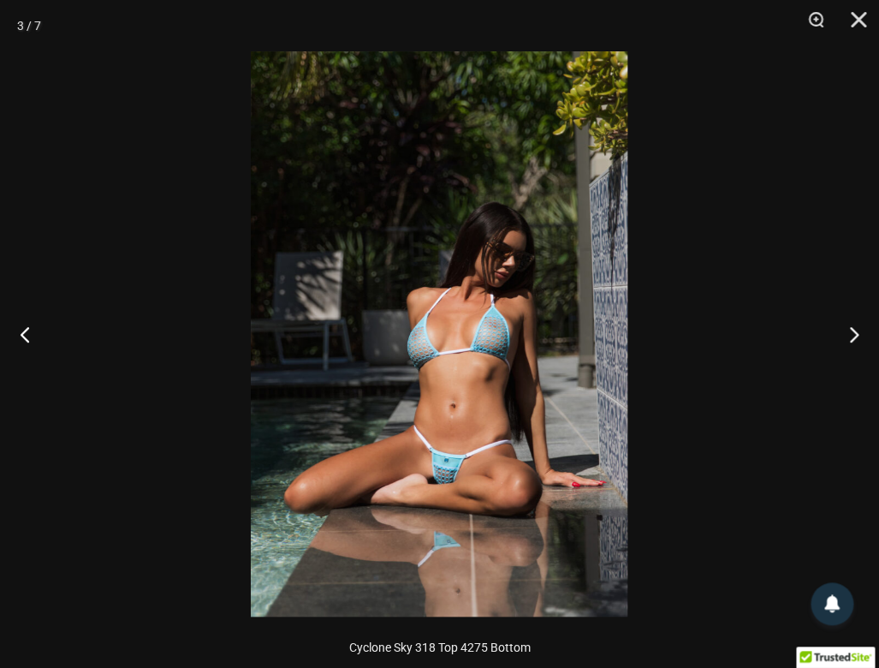
click at [528, 377] on img at bounding box center [439, 333] width 377 height 565
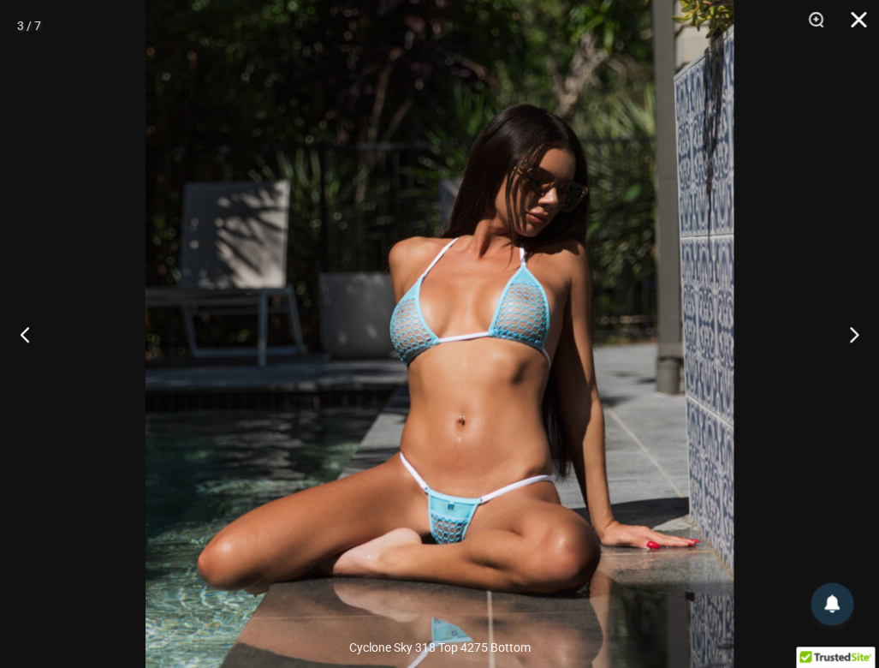
click at [853, 25] on button "Close" at bounding box center [852, 25] width 43 height 51
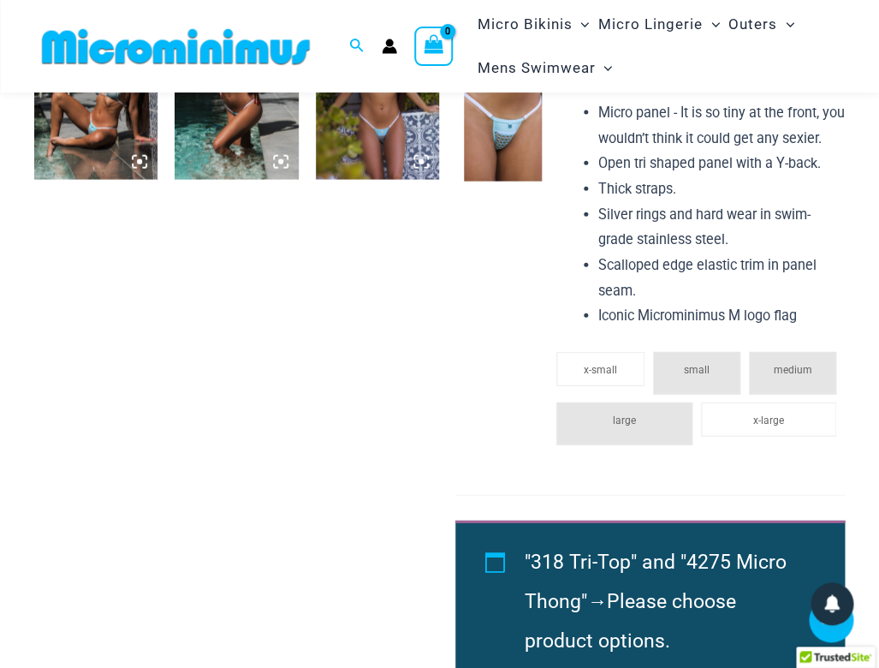
scroll to position [982, 0]
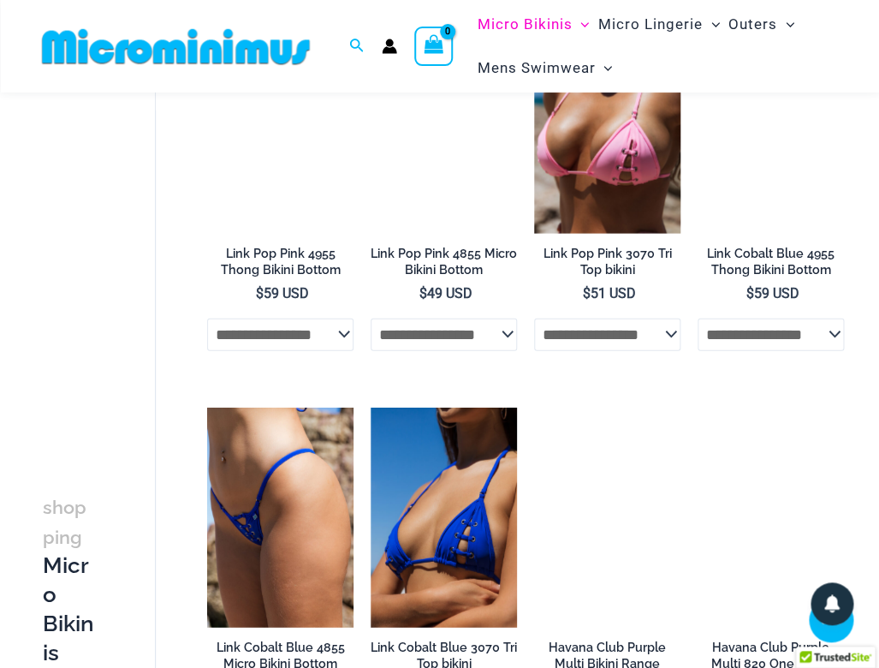
scroll to position [1004, 0]
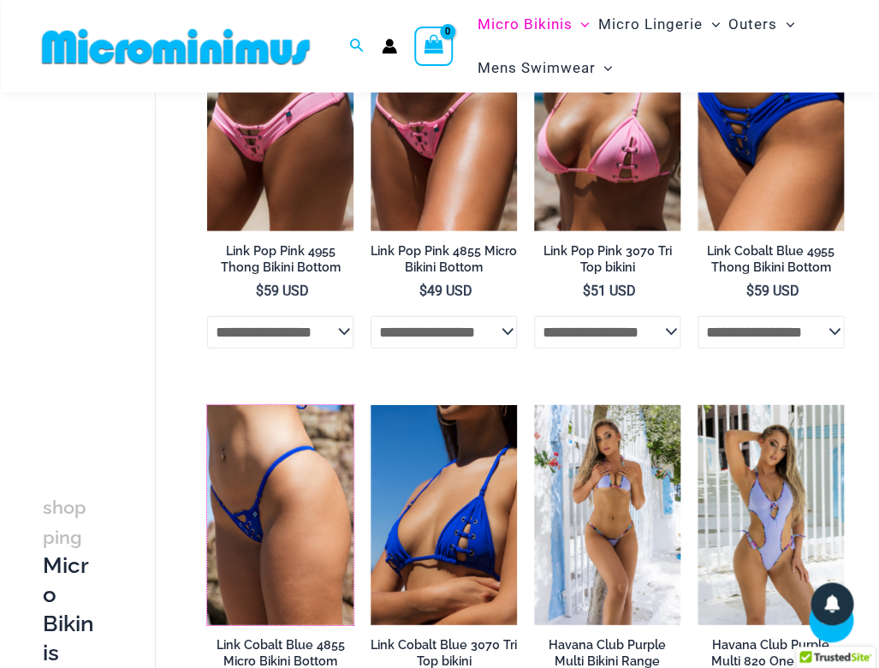
click at [207, 405] on img at bounding box center [207, 405] width 0 height 0
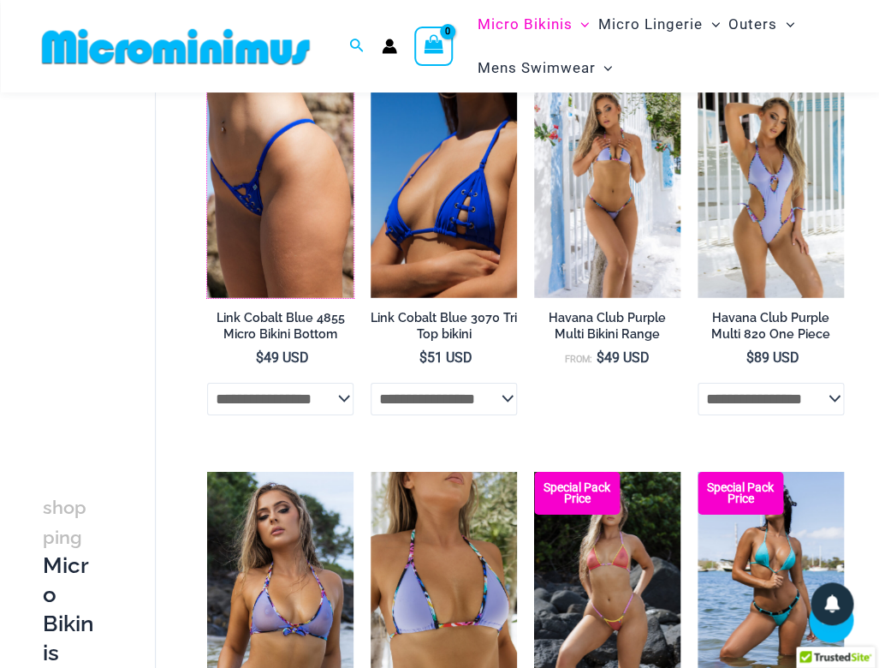
scroll to position [1328, 0]
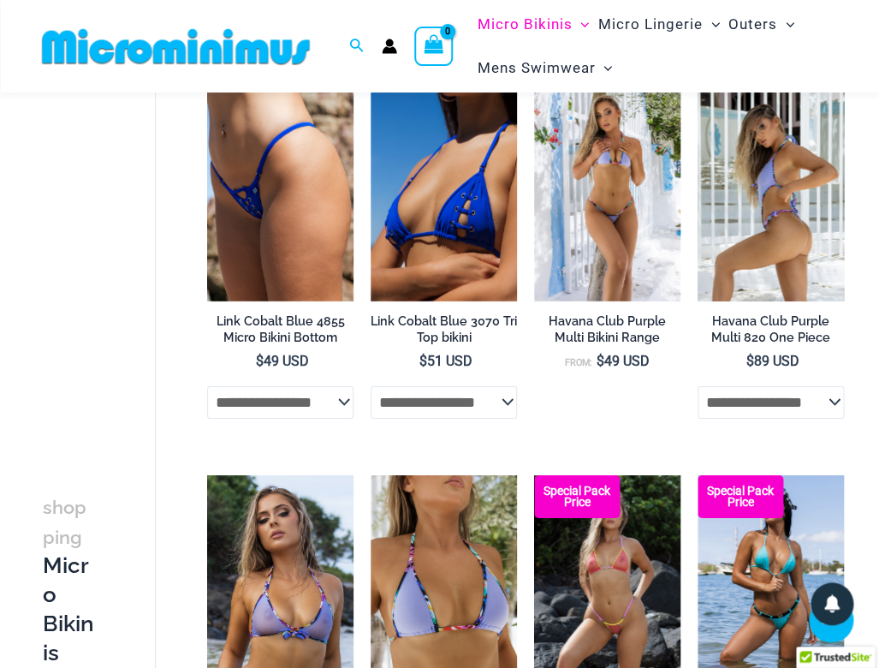
click at [747, 278] on img at bounding box center [771, 190] width 146 height 219
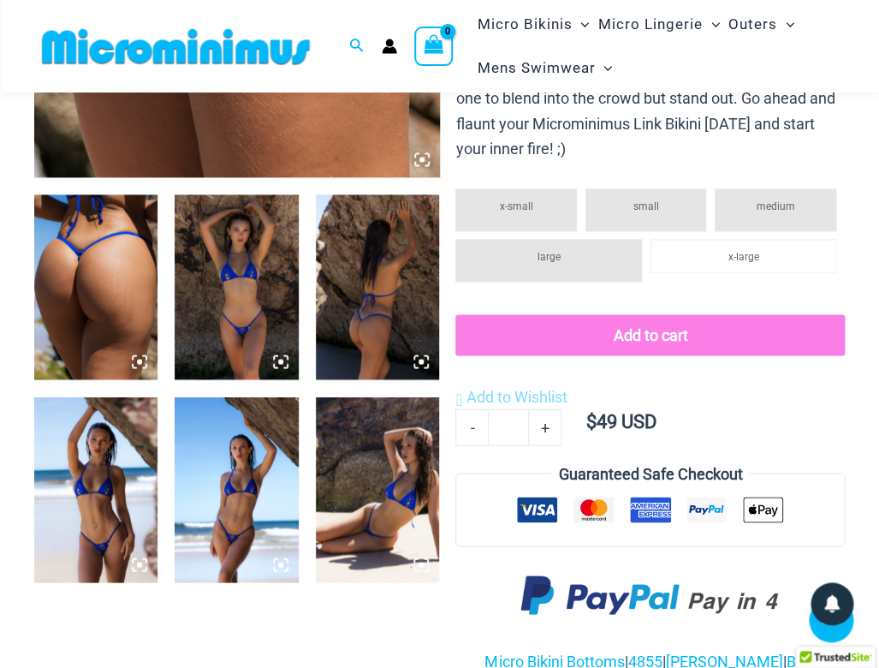
scroll to position [575, 0]
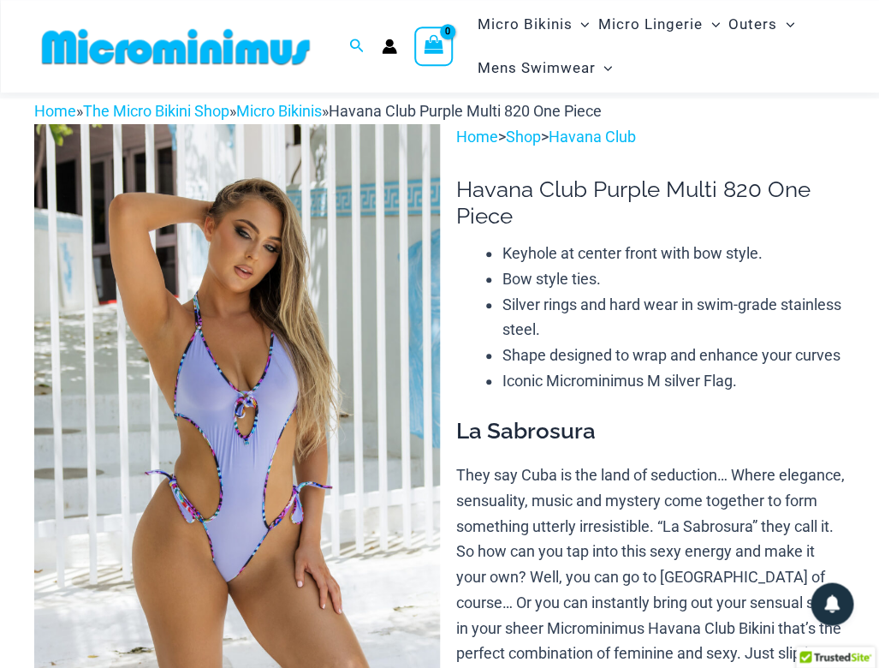
scroll to position [67, 0]
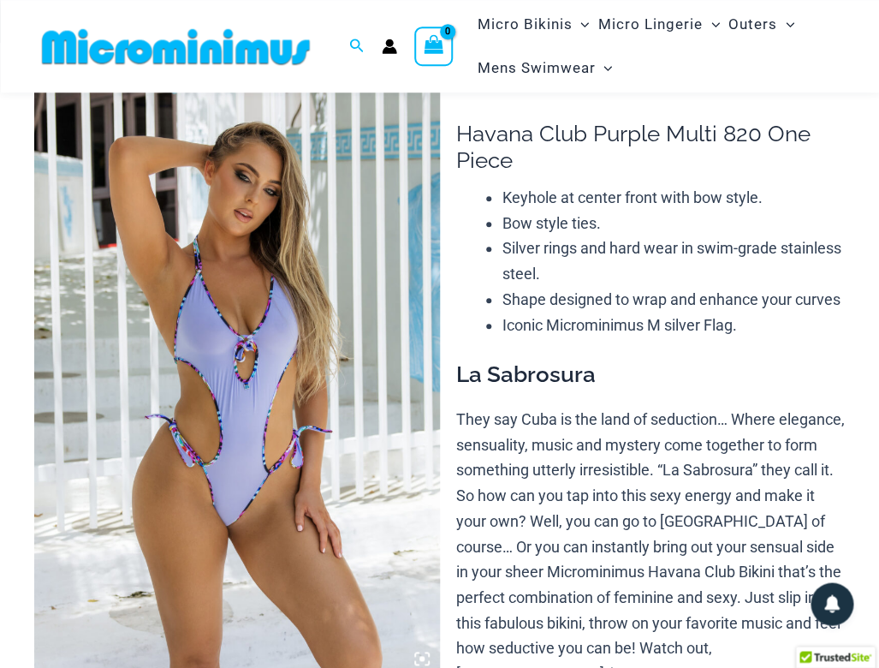
click at [224, 380] on img at bounding box center [237, 372] width 406 height 608
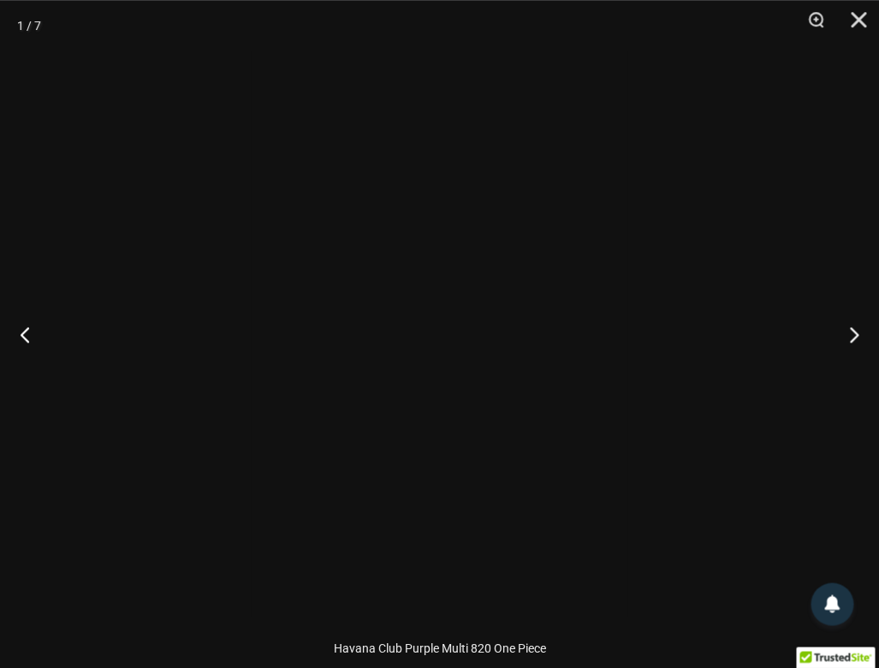
scroll to position [74, 0]
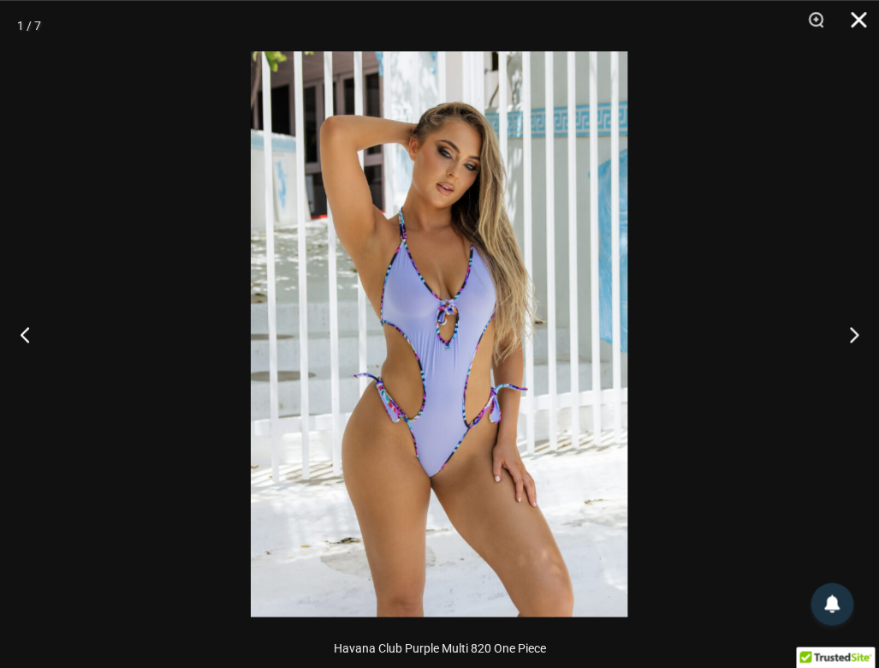
click at [854, 21] on button "Close" at bounding box center [852, 25] width 43 height 51
